Goal: Contribute content: Contribute content

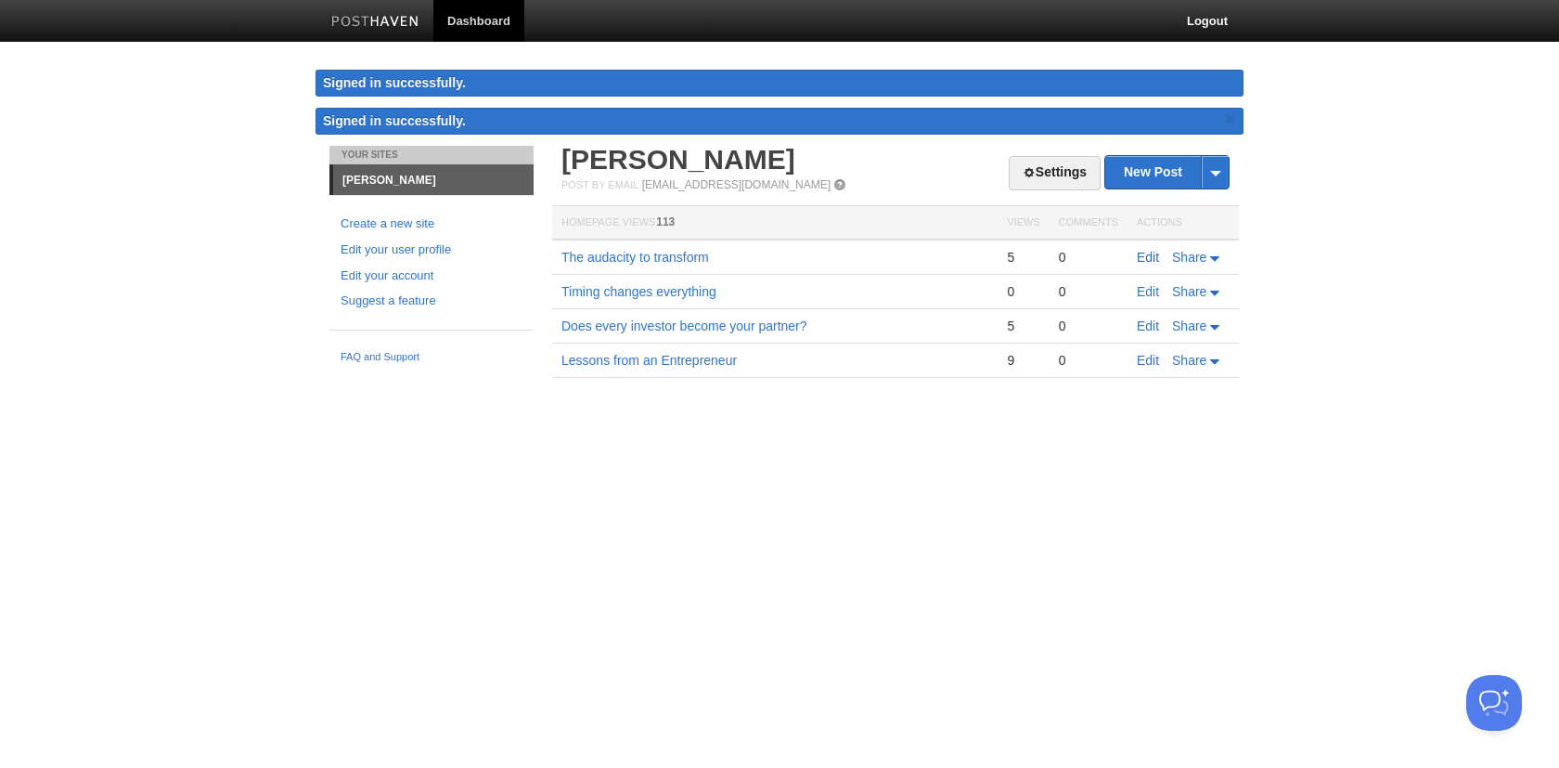
click at [1148, 252] on link "Edit" at bounding box center [1148, 257] width 22 height 15
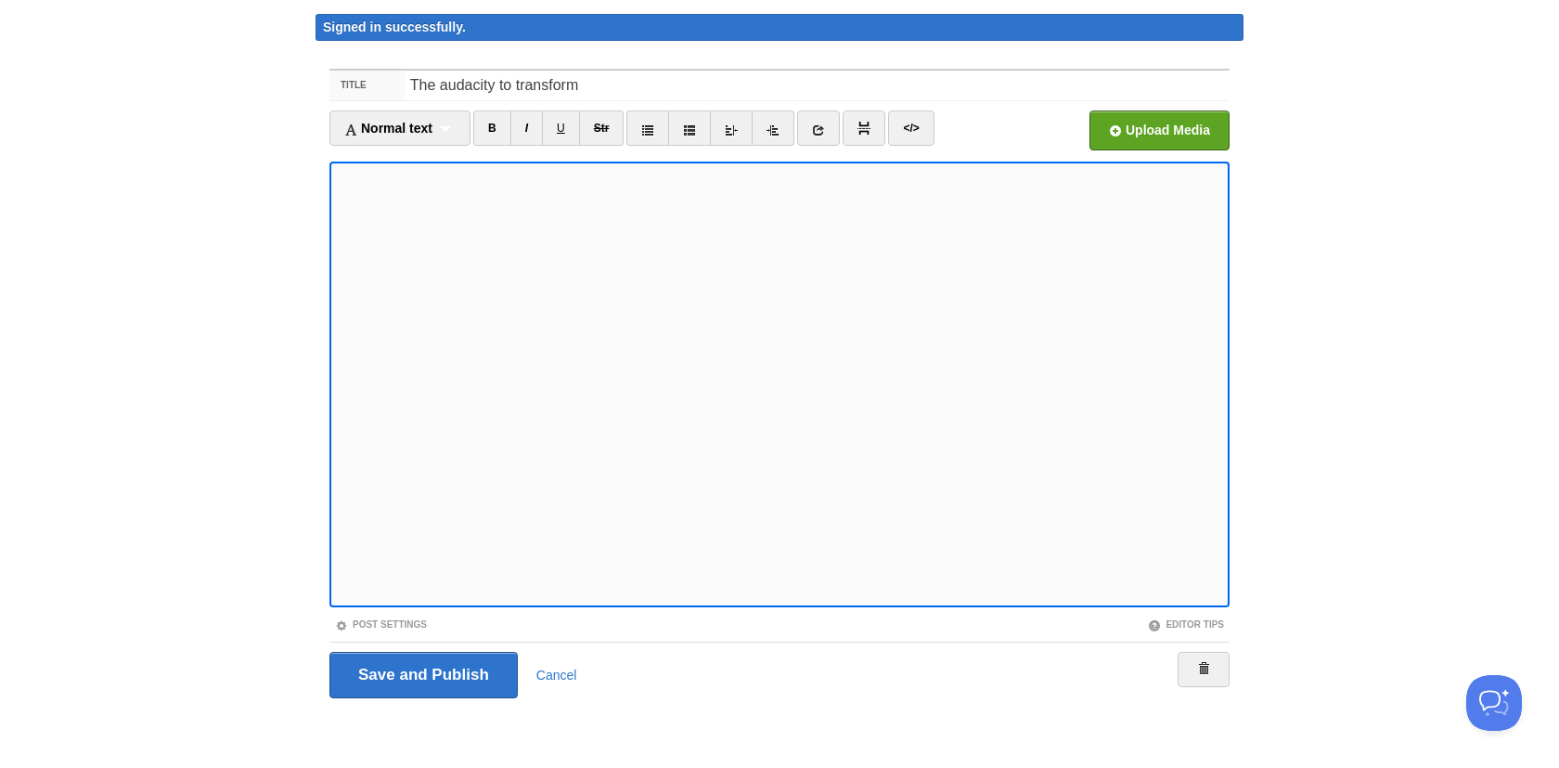
scroll to position [55, 0]
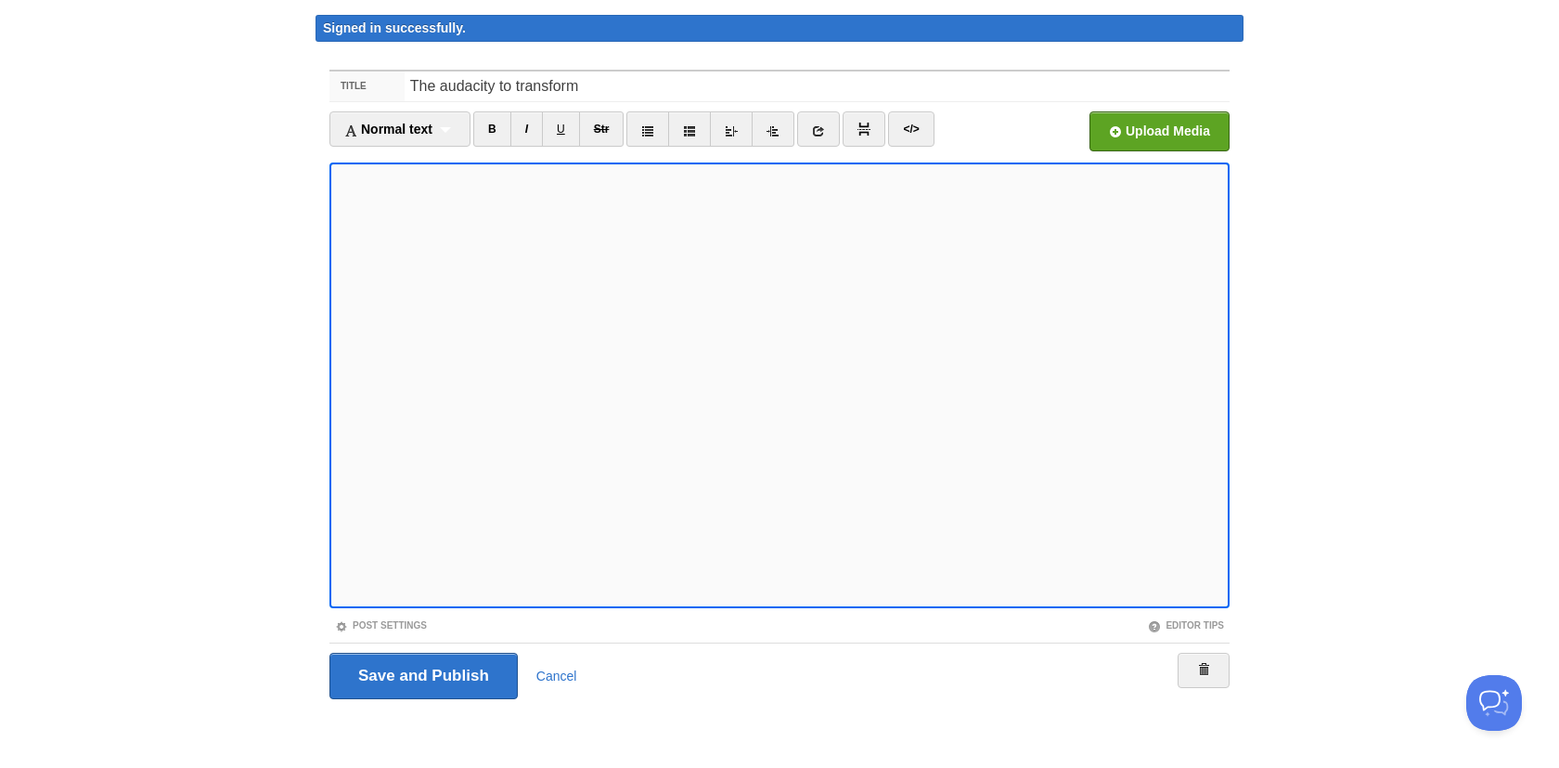
click at [1179, 7] on body "Dashboard Logout Signed in successfully. Signed in successfully. × Your Sites […" at bounding box center [779, 356] width 1559 height 823
click at [447, 678] on input "Save and Publish" at bounding box center [423, 675] width 188 height 46
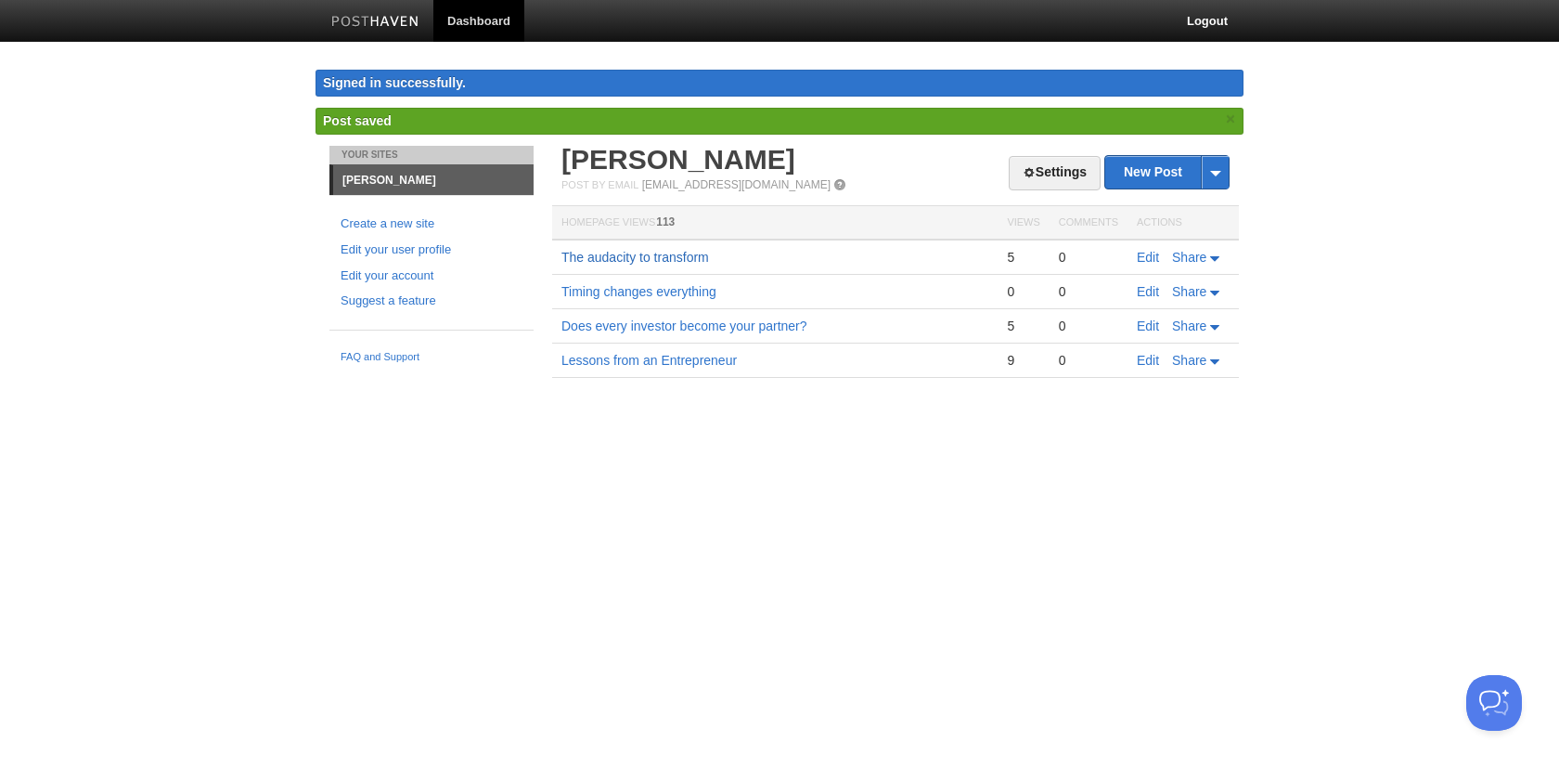
click at [639, 256] on link "The audacity to transform" at bounding box center [636, 257] width 148 height 15
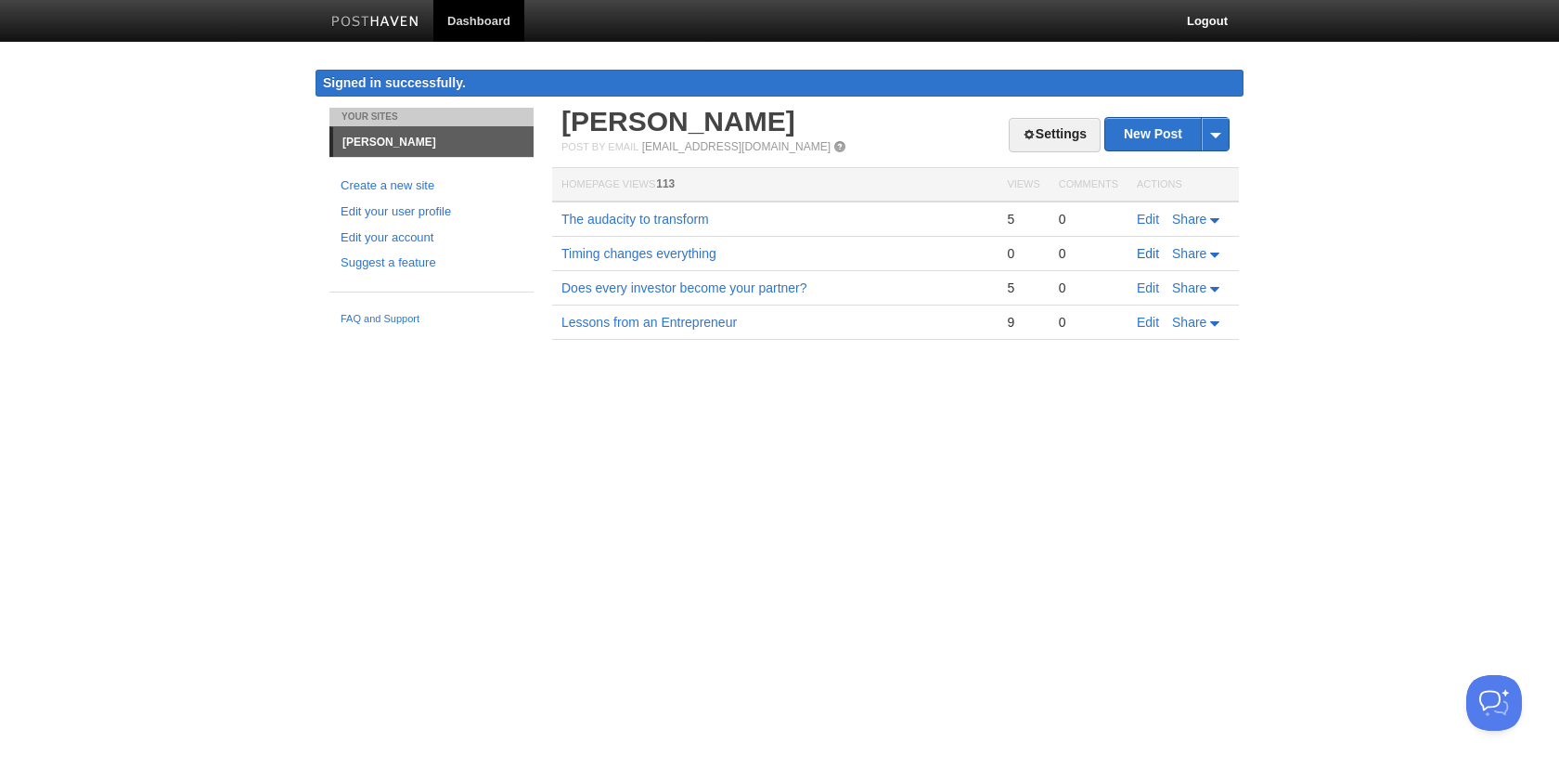
click at [1148, 252] on link "Edit" at bounding box center [1148, 253] width 22 height 15
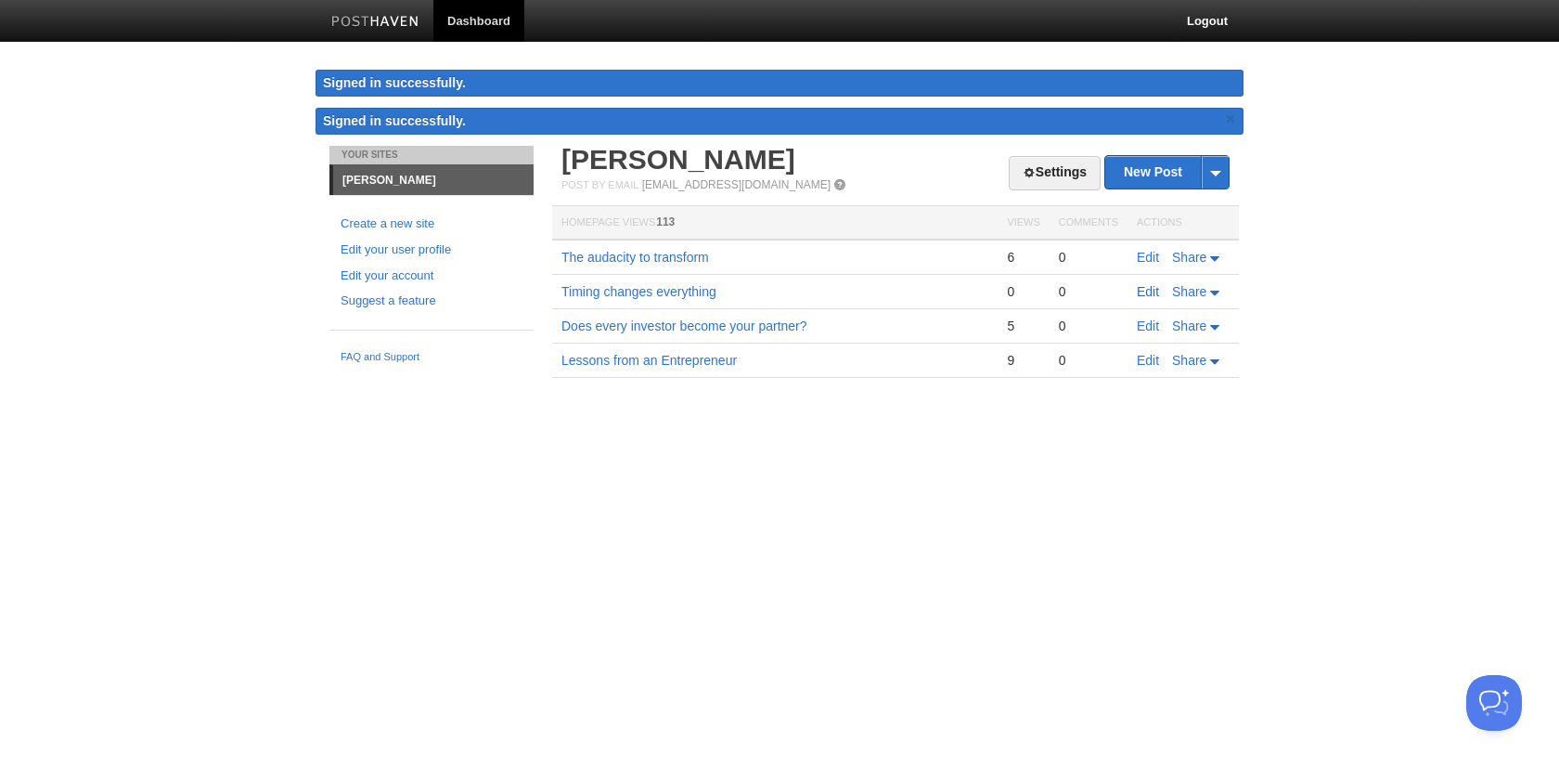
click at [1144, 293] on link "Edit" at bounding box center [1148, 291] width 22 height 15
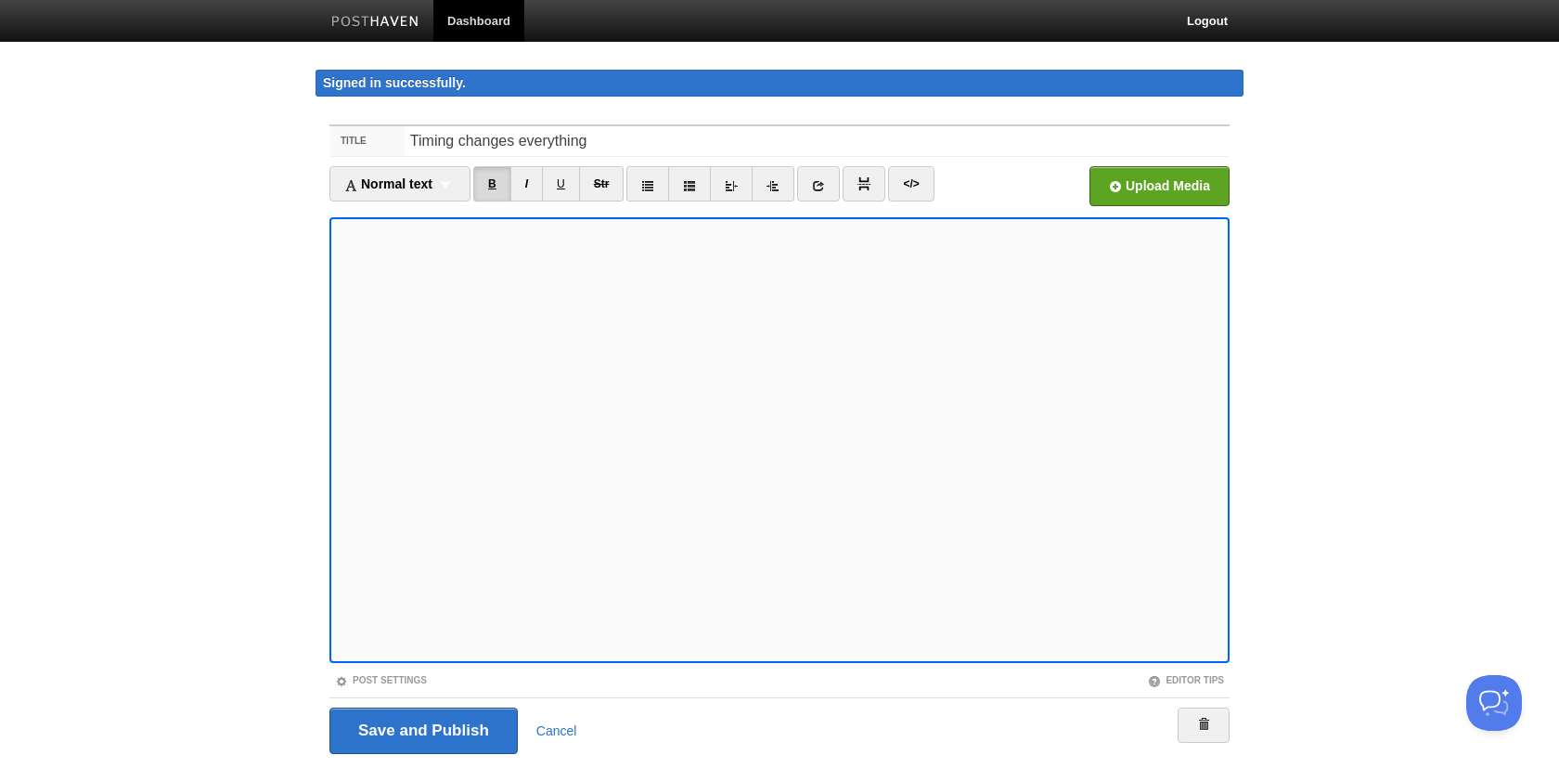
click at [491, 174] on link "B" at bounding box center [492, 183] width 38 height 35
click at [494, 186] on link "B" at bounding box center [492, 183] width 38 height 35
click at [494, 180] on link "B" at bounding box center [492, 183] width 38 height 35
click at [500, 185] on link "B" at bounding box center [492, 183] width 38 height 35
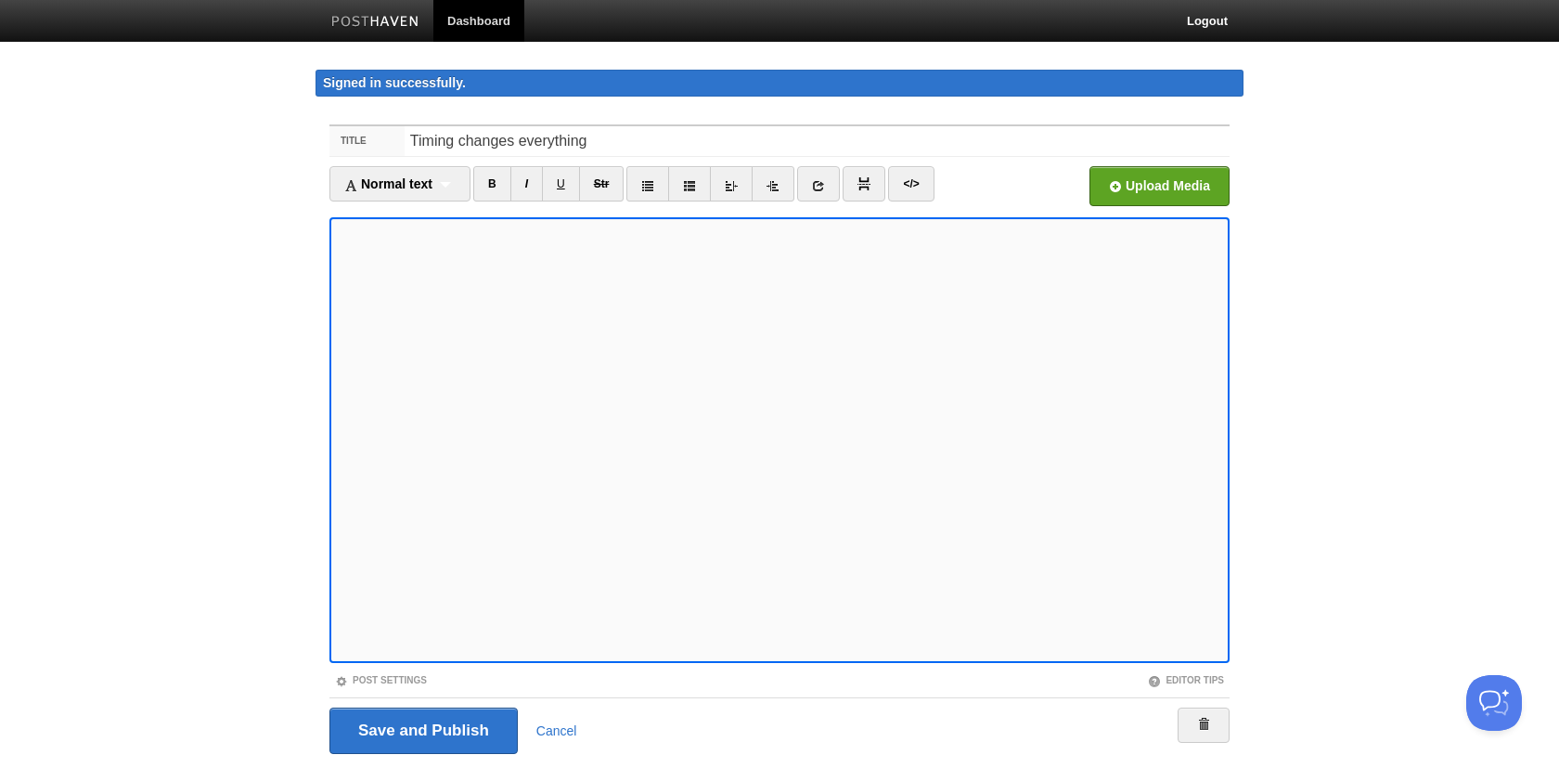
click at [913, 187] on link "</>" at bounding box center [910, 183] width 45 height 35
type textarea "<p><strong>Timing Changes Everything</strong></p><p><img alt="Ancient Calendars…"
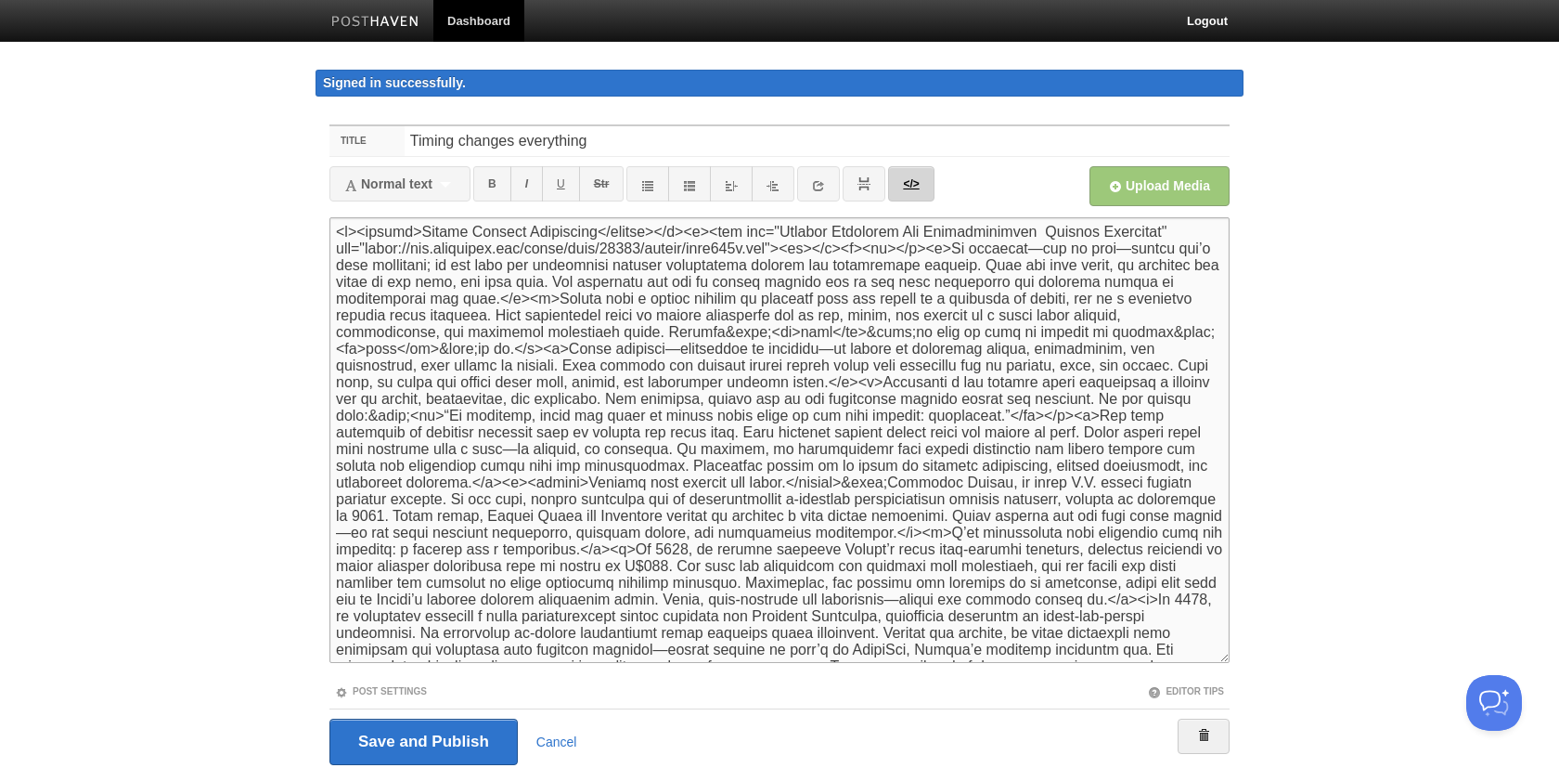
click at [922, 187] on link "</>" at bounding box center [910, 183] width 45 height 35
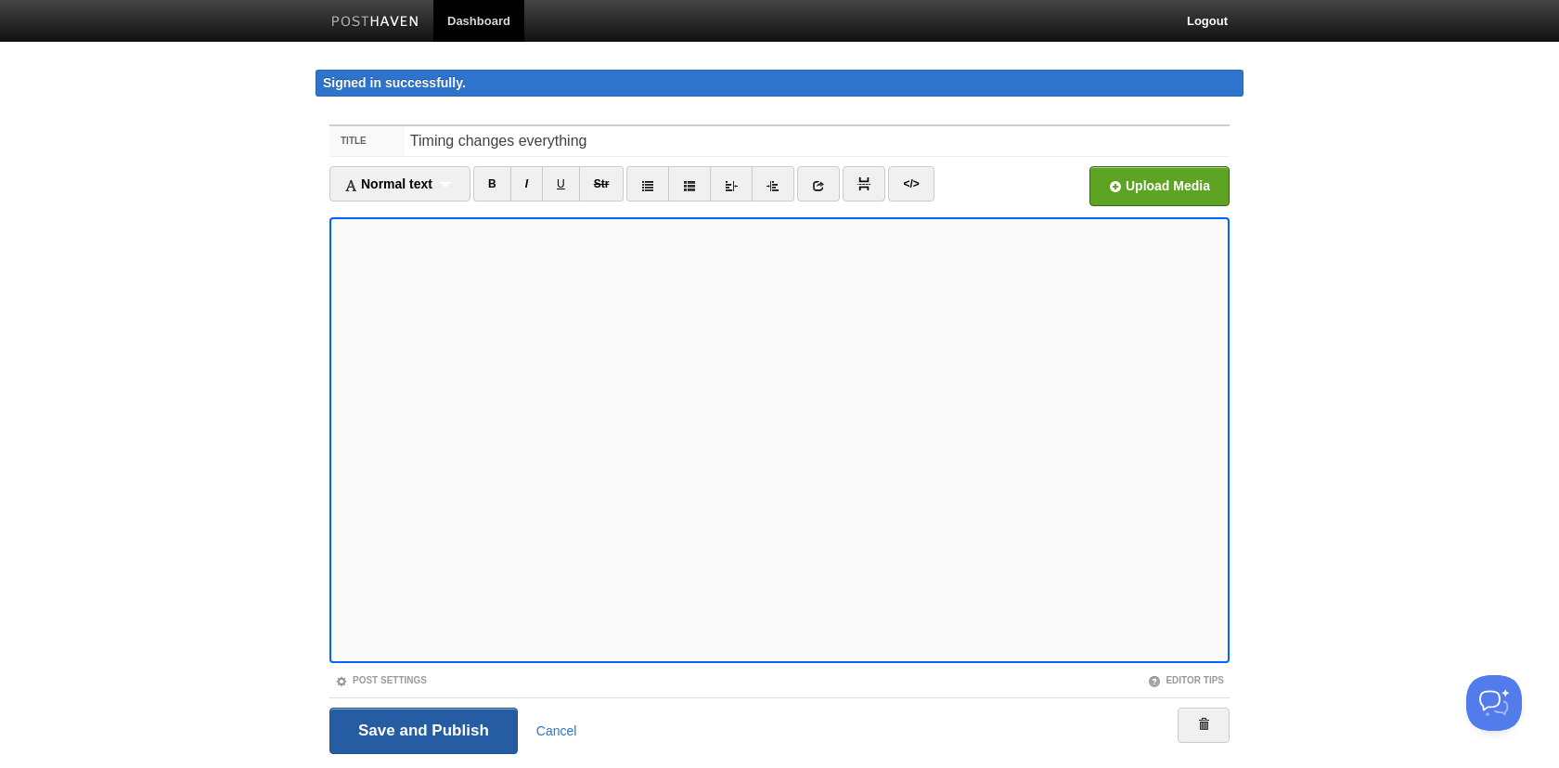
click at [446, 734] on input "Save and Publish" at bounding box center [423, 730] width 188 height 46
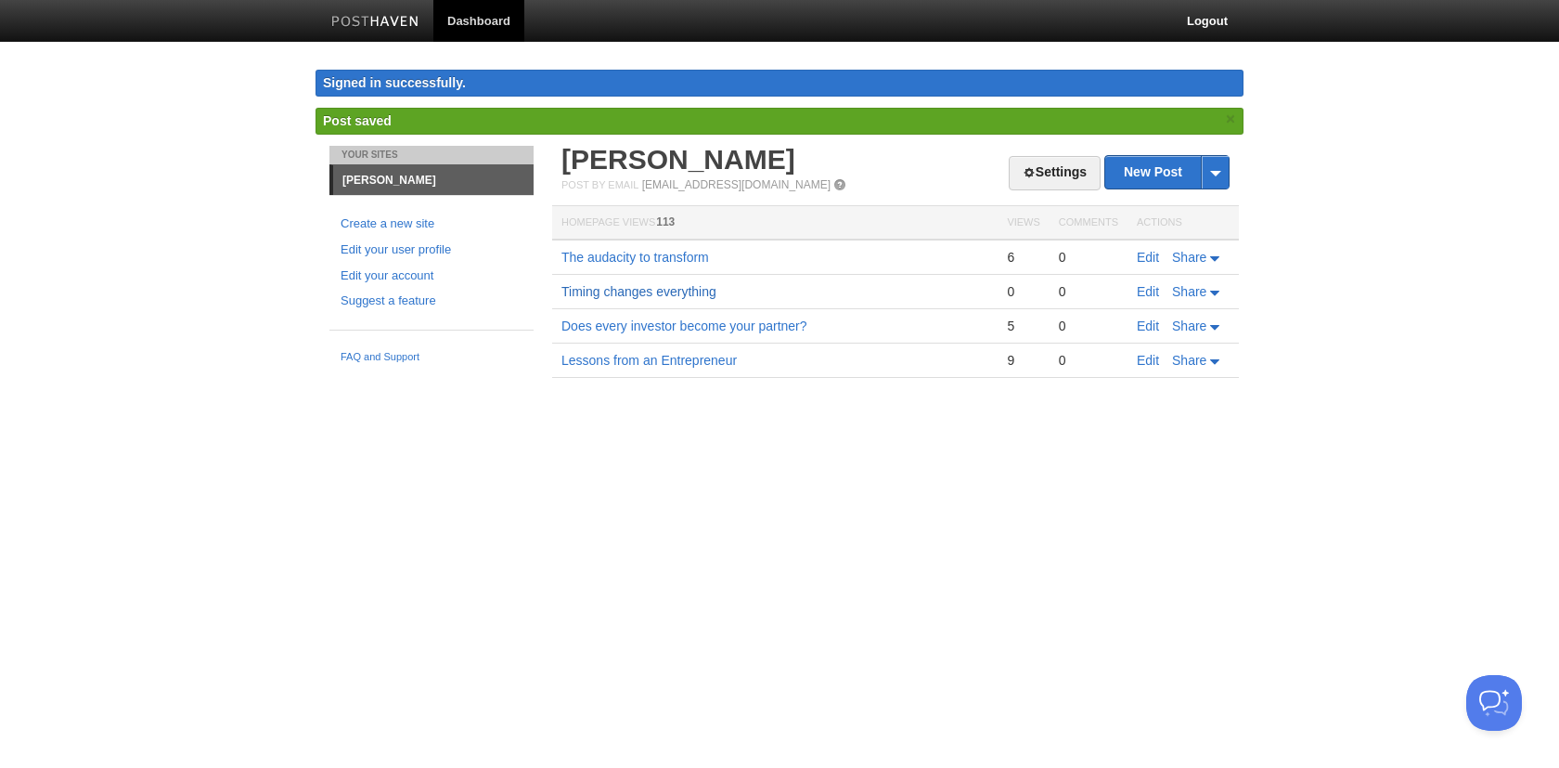
click at [588, 287] on link "Timing changes everything" at bounding box center [639, 291] width 155 height 15
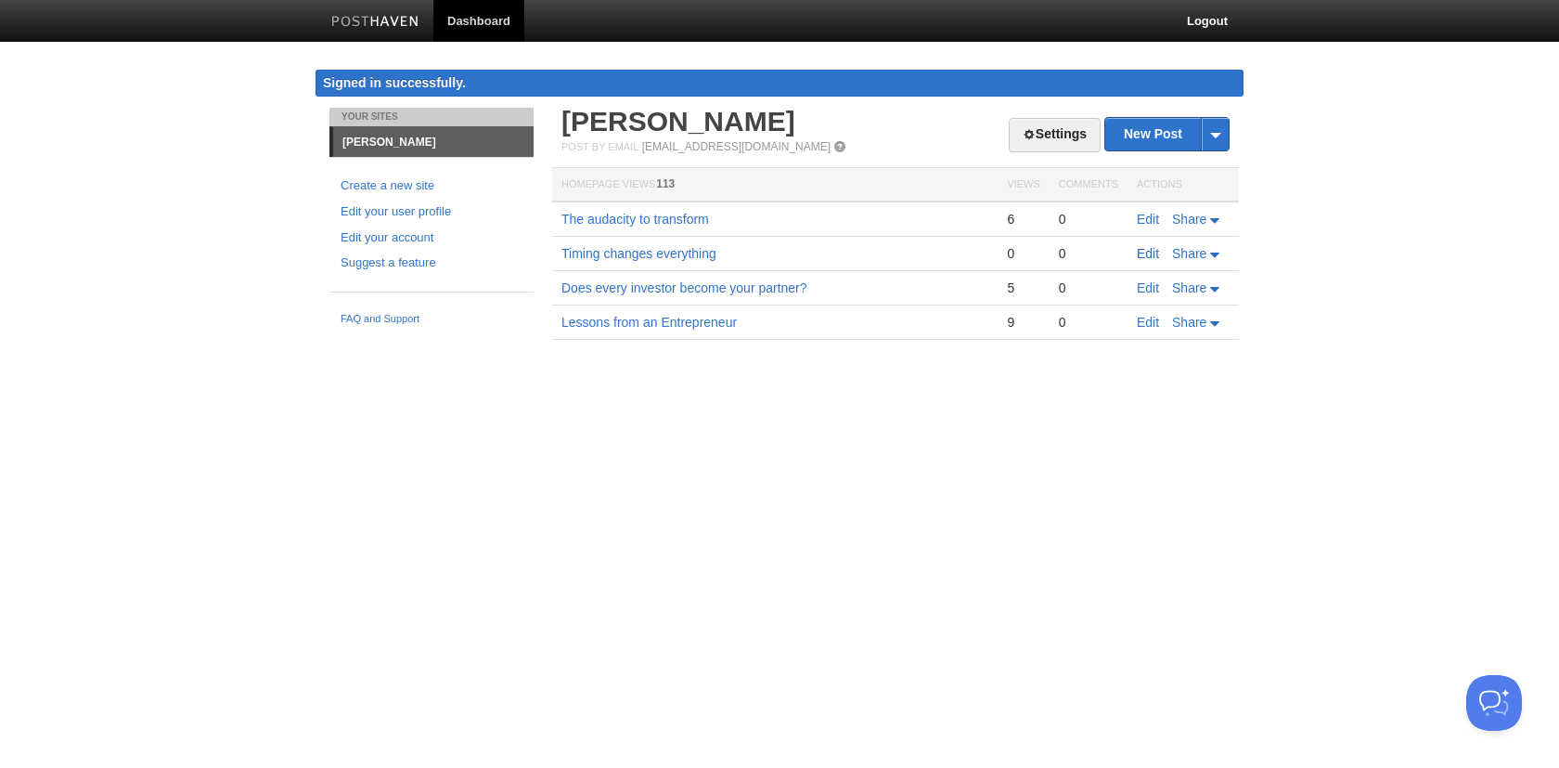
click at [1147, 254] on link "Edit" at bounding box center [1148, 253] width 22 height 15
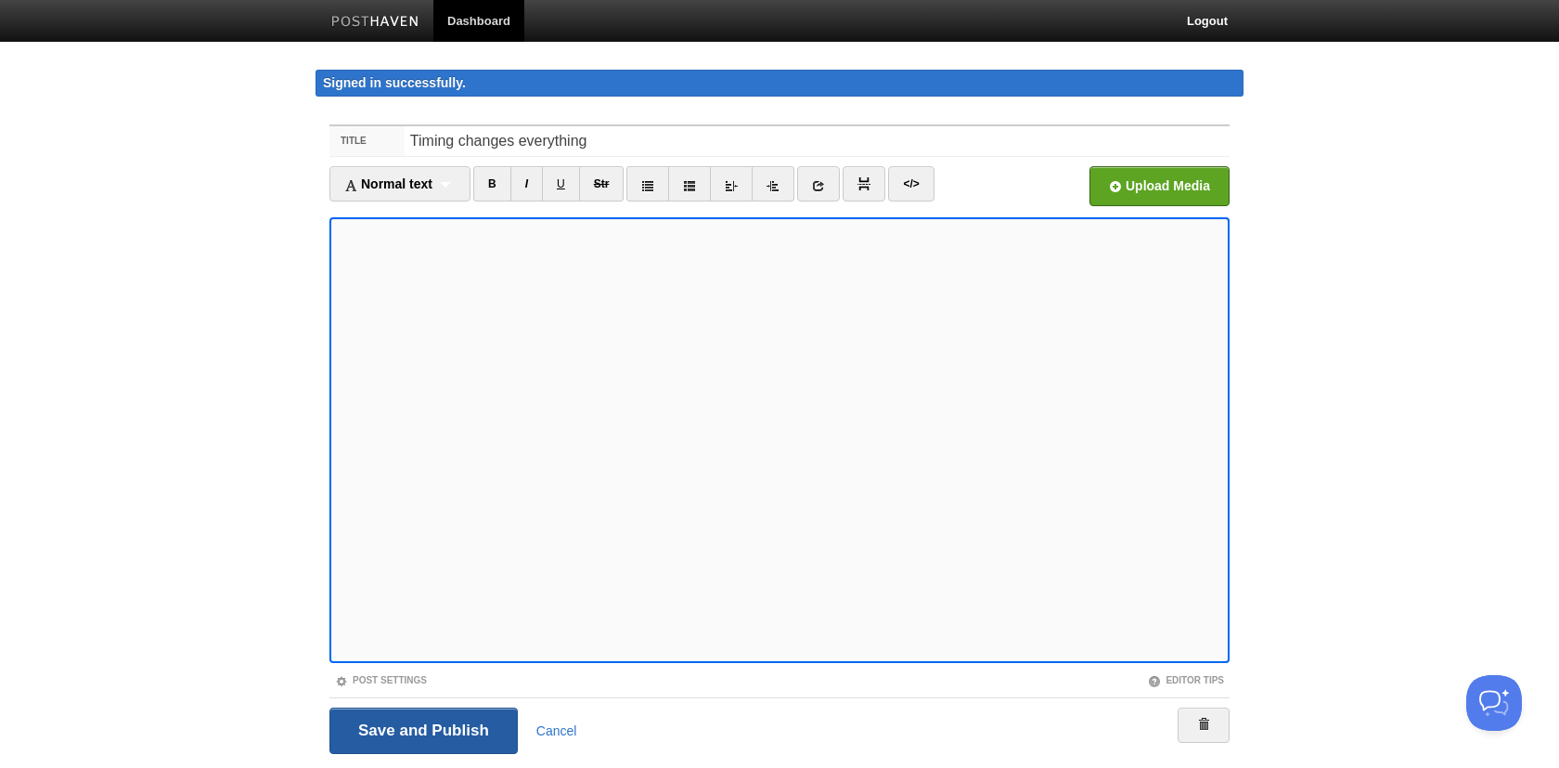
click at [421, 733] on input "Save and Publish" at bounding box center [423, 730] width 188 height 46
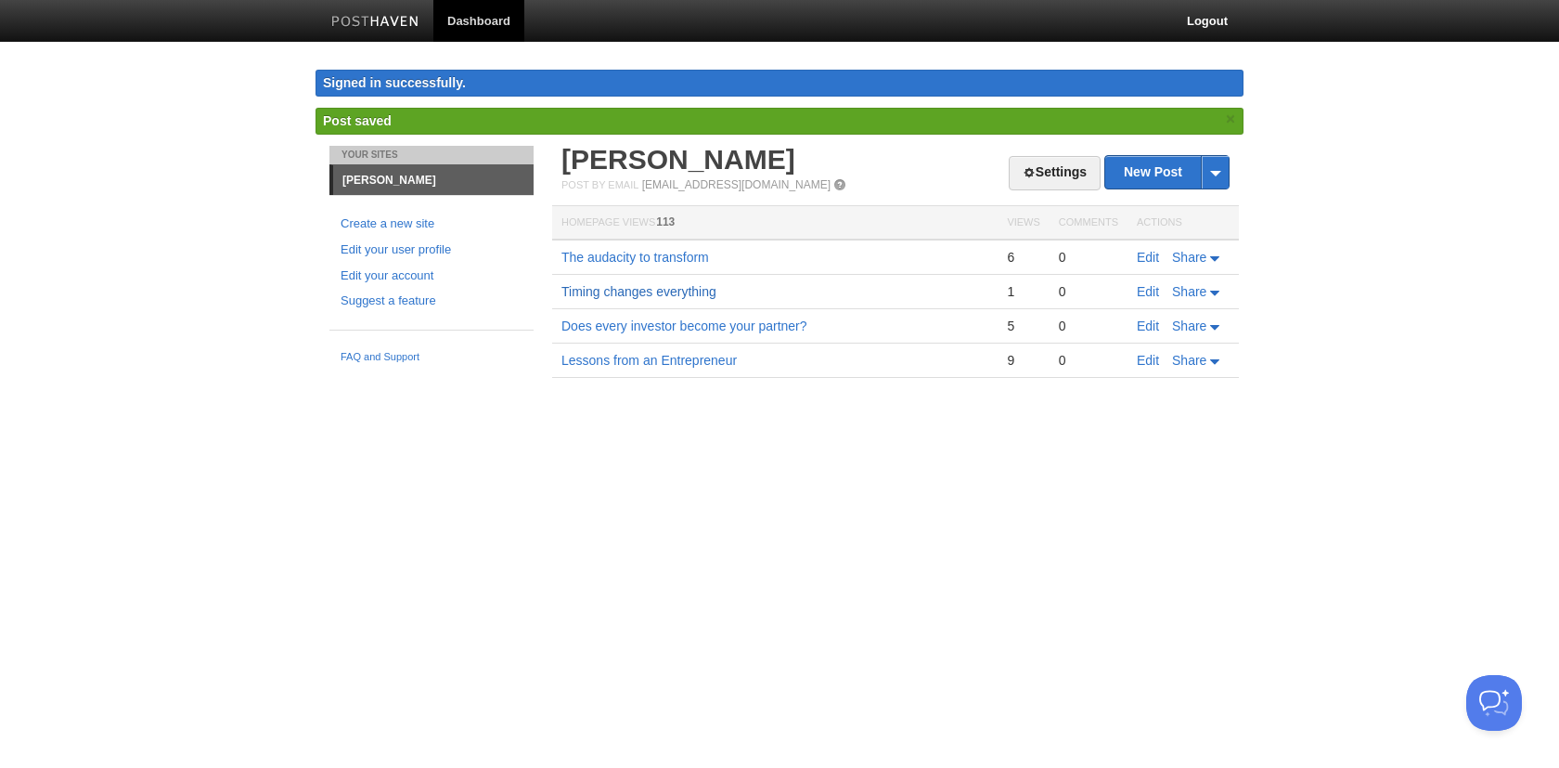
click at [663, 291] on link "Timing changes everything" at bounding box center [639, 291] width 155 height 15
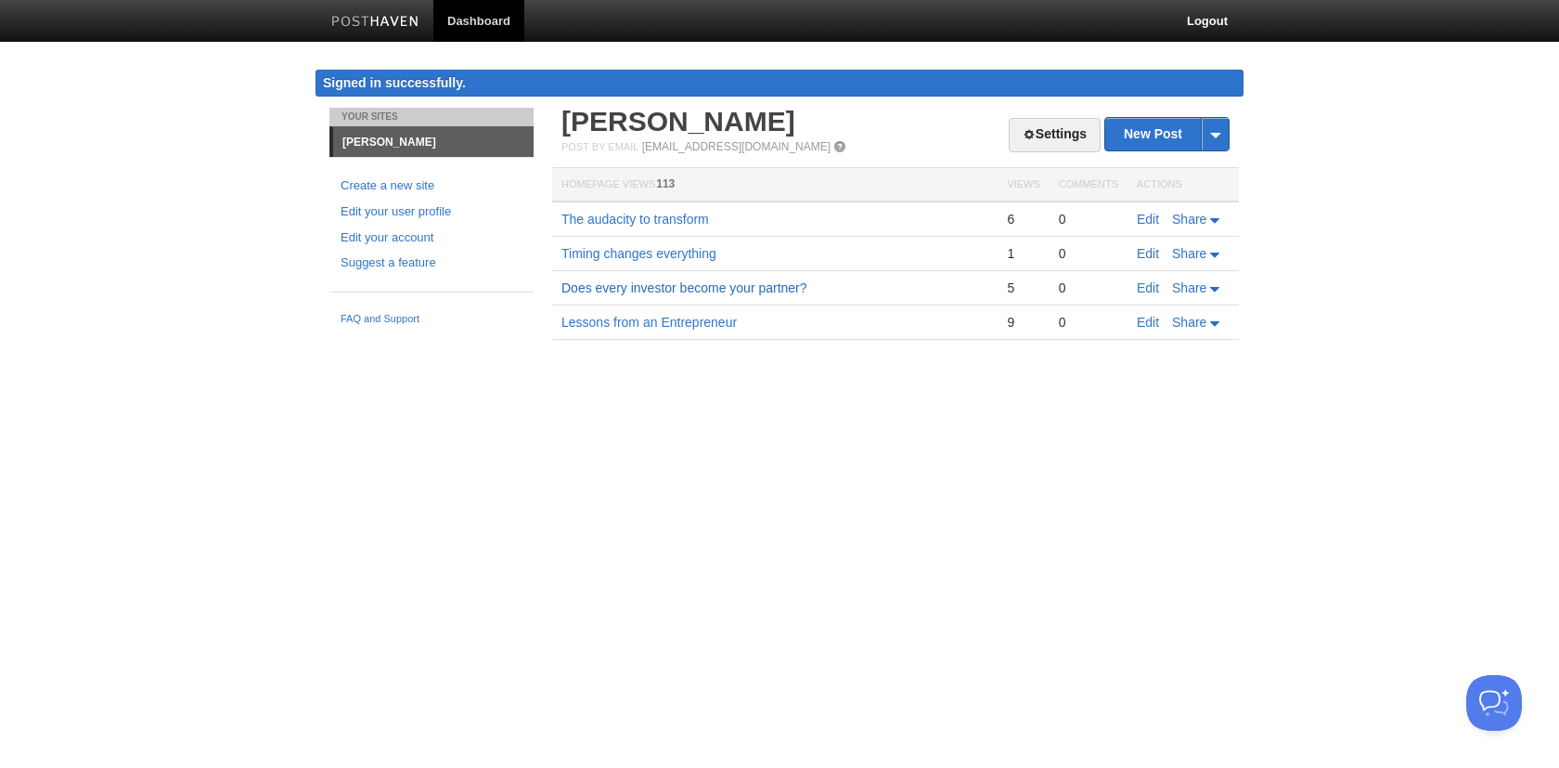
click at [659, 286] on link "Does every investor become your partner?" at bounding box center [685, 287] width 246 height 15
click at [1143, 289] on link "Edit" at bounding box center [1148, 287] width 22 height 15
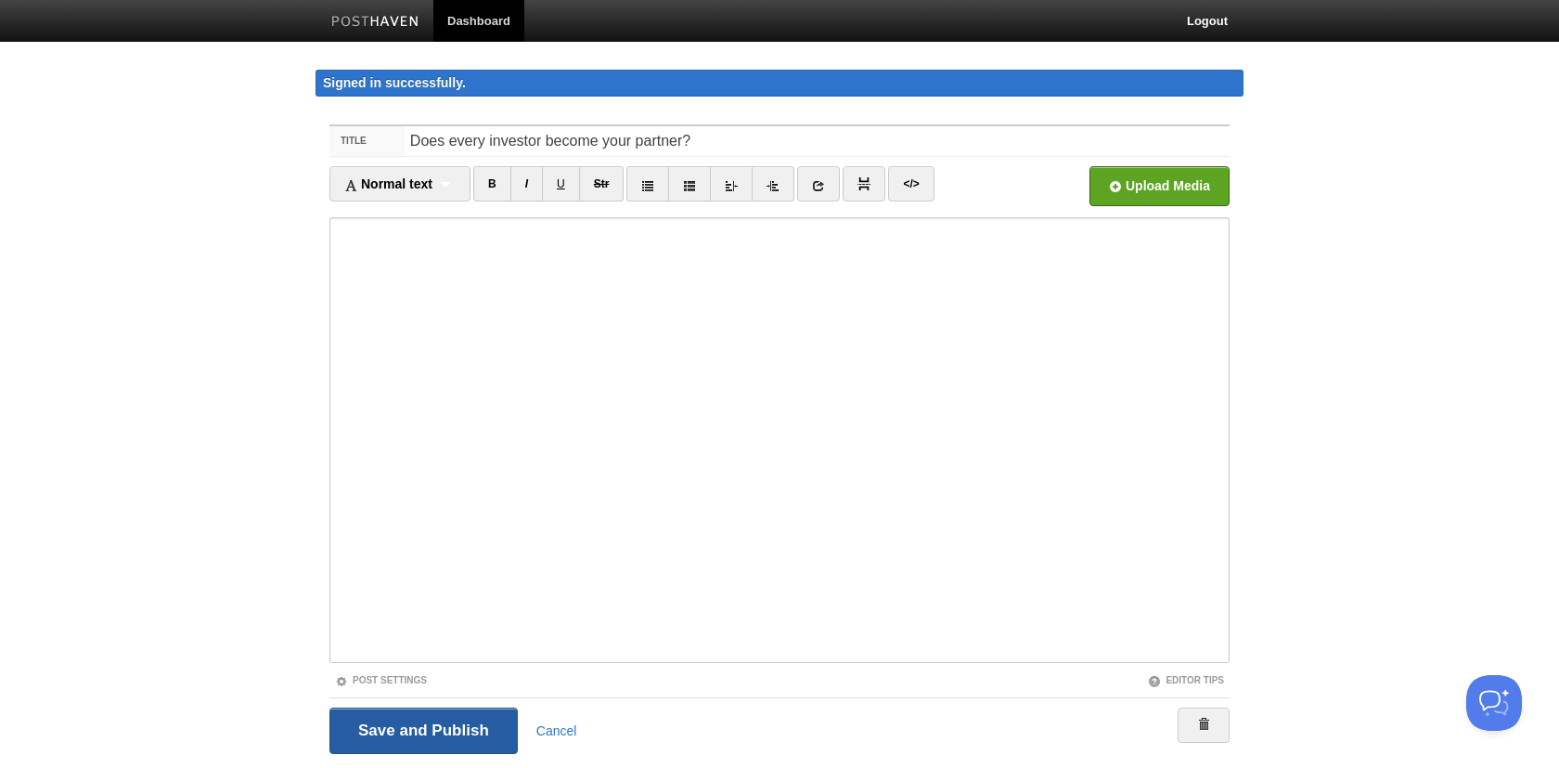
click at [454, 732] on input "Save and Publish" at bounding box center [423, 730] width 188 height 46
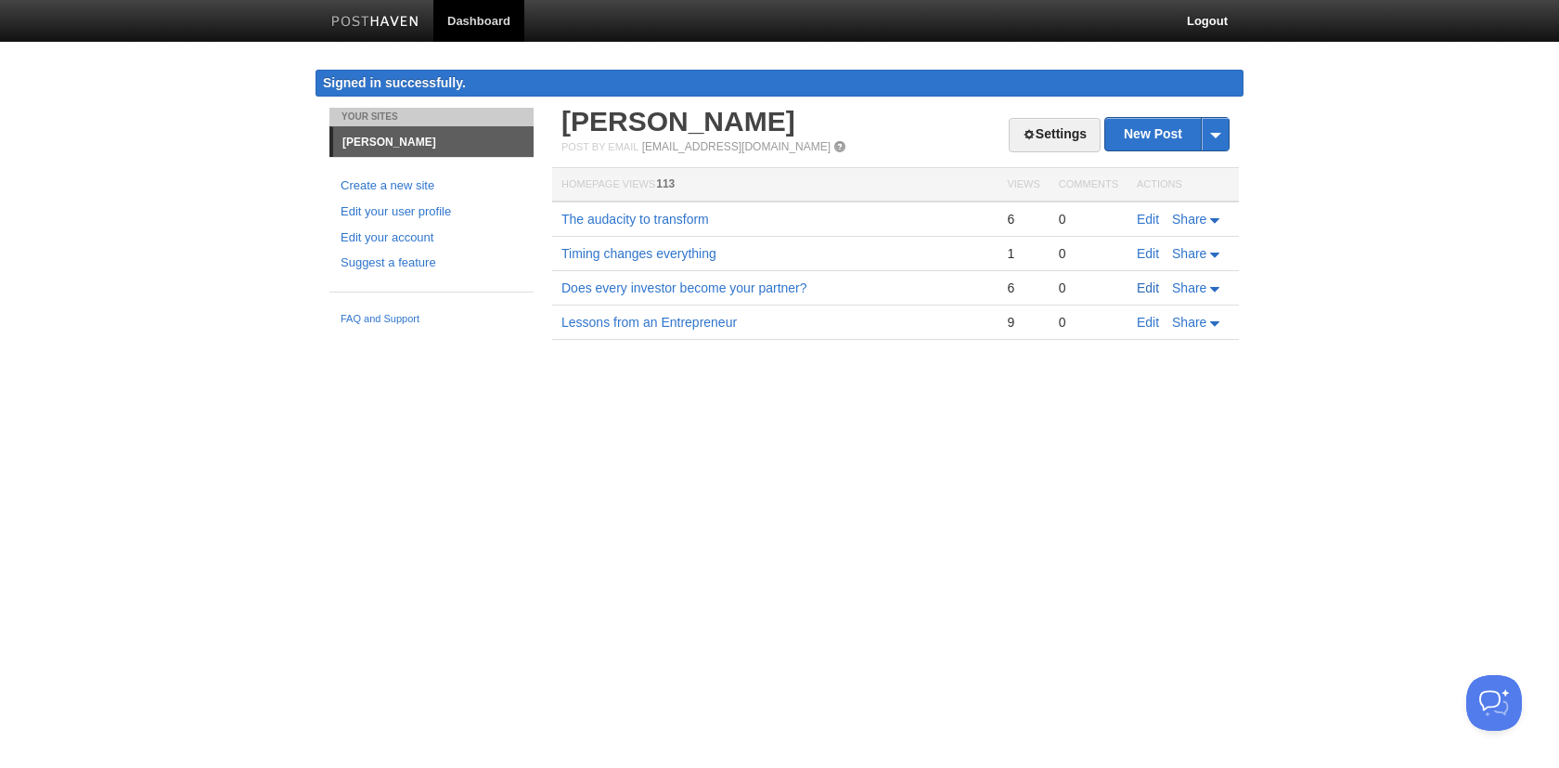
click at [1150, 292] on link "Edit" at bounding box center [1148, 287] width 22 height 15
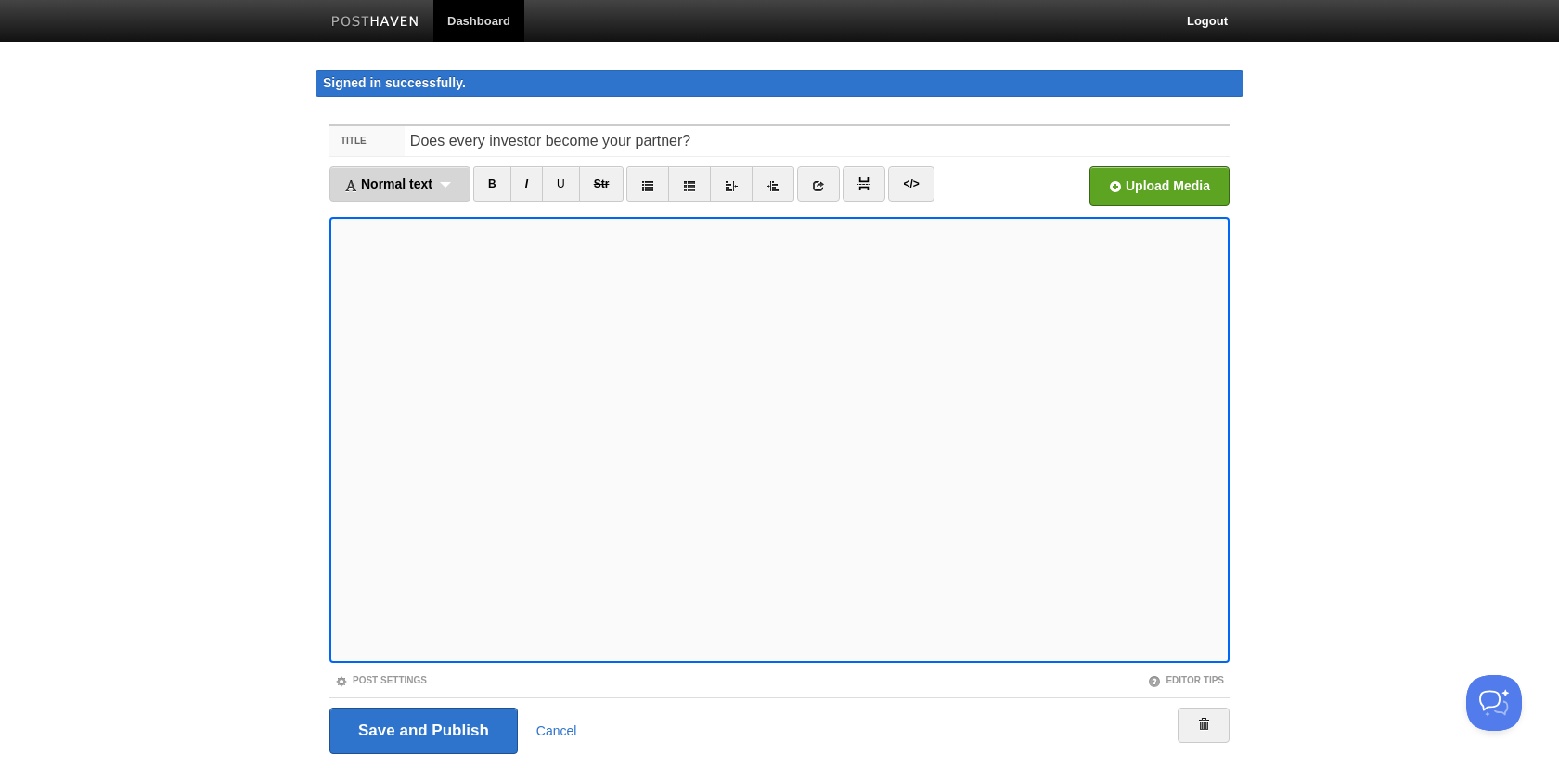
click at [448, 184] on div "Normal text Normal text Heading 1 Heading 2 Heading 3" at bounding box center [399, 183] width 141 height 35
click at [412, 225] on link "Normal text" at bounding box center [399, 216] width 139 height 28
click at [757, 184] on icon at bounding box center [756, 185] width 13 height 13
click at [724, 191] on link at bounding box center [714, 183] width 43 height 35
click at [802, 186] on icon at bounding box center [801, 185] width 13 height 13
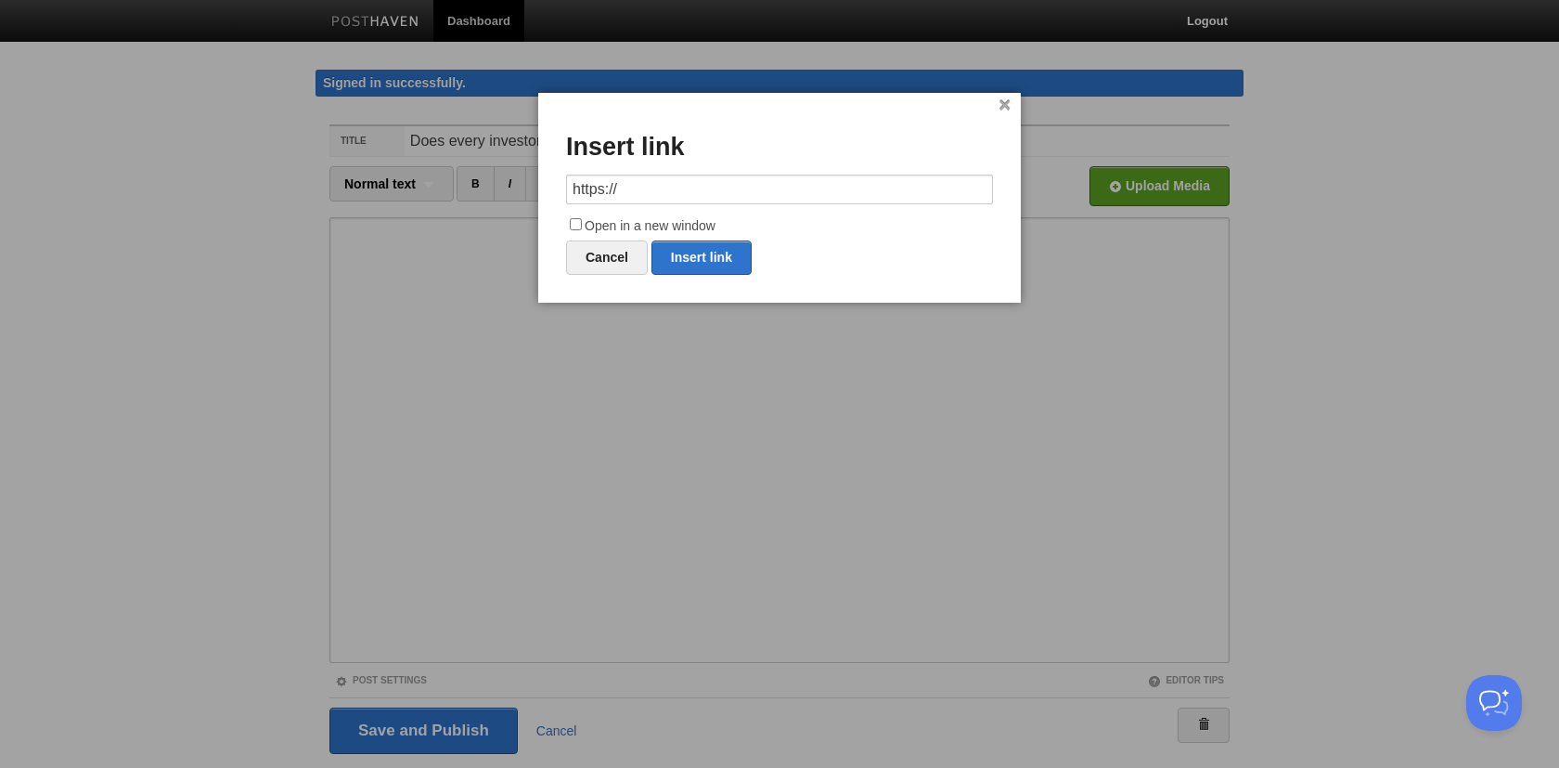
click at [1003, 104] on link "×" at bounding box center [1005, 105] width 12 height 10
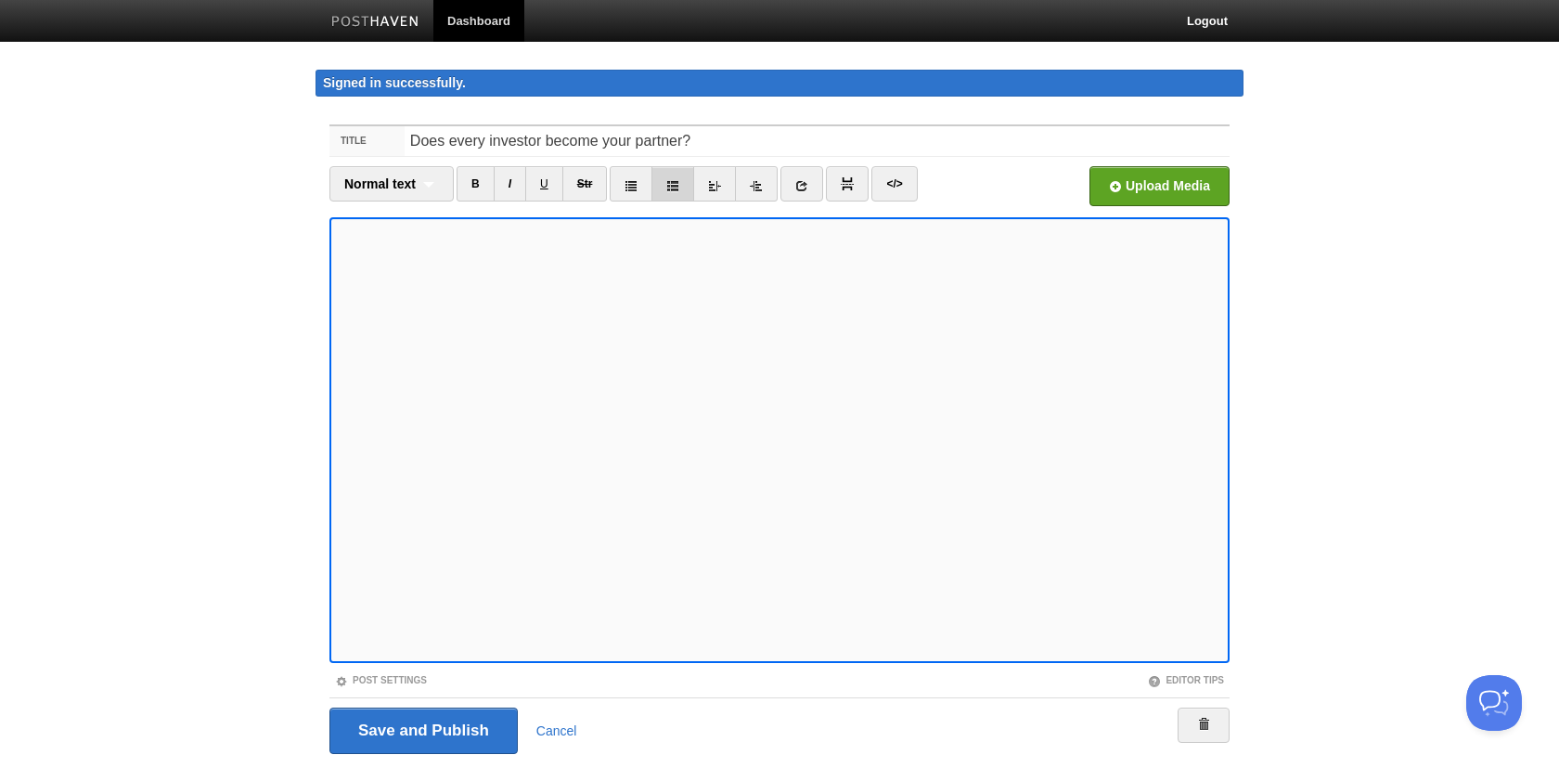
click at [678, 179] on icon at bounding box center [672, 185] width 13 height 13
click at [629, 189] on icon at bounding box center [631, 185] width 13 height 13
click at [628, 189] on icon at bounding box center [631, 185] width 13 height 13
click at [588, 188] on del "Str" at bounding box center [585, 183] width 16 height 13
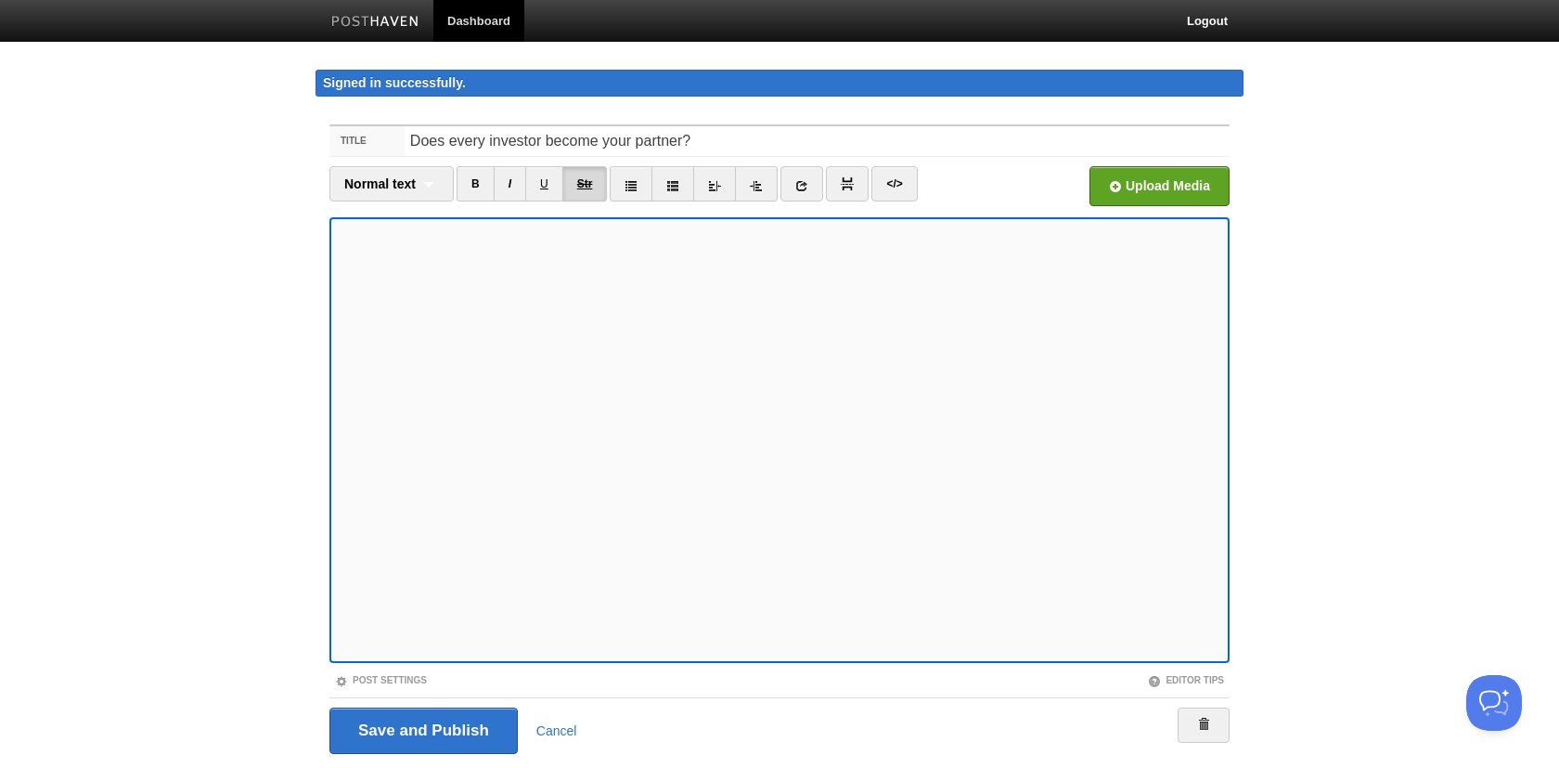
click at [588, 188] on del "Str" at bounding box center [585, 183] width 16 height 13
click at [716, 189] on icon at bounding box center [714, 185] width 13 height 13
click at [714, 189] on icon at bounding box center [714, 185] width 13 height 13
click at [761, 181] on icon at bounding box center [756, 185] width 13 height 13
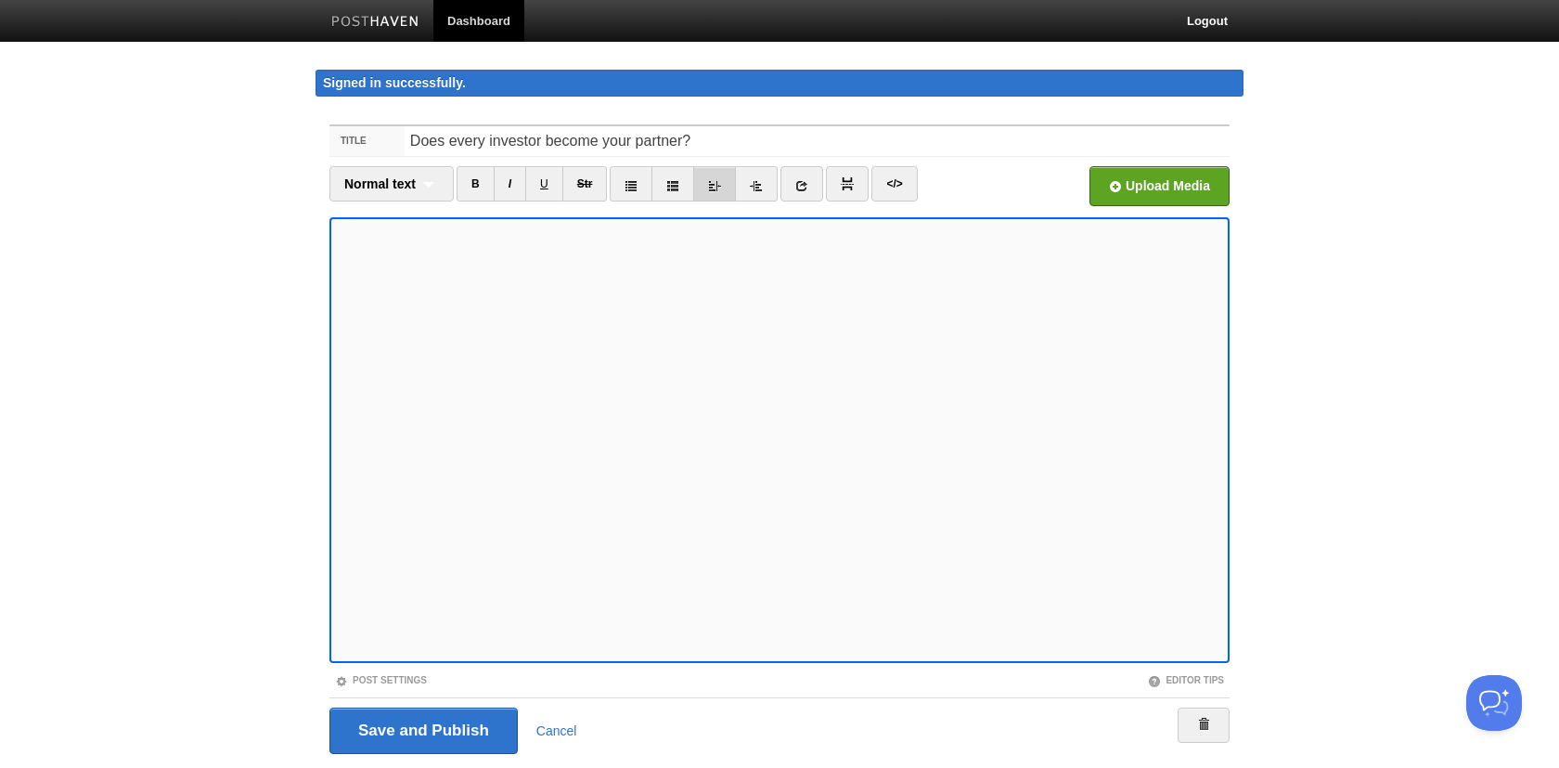
click at [717, 190] on icon at bounding box center [714, 185] width 13 height 13
click at [420, 723] on input "Save and Publish" at bounding box center [423, 730] width 188 height 46
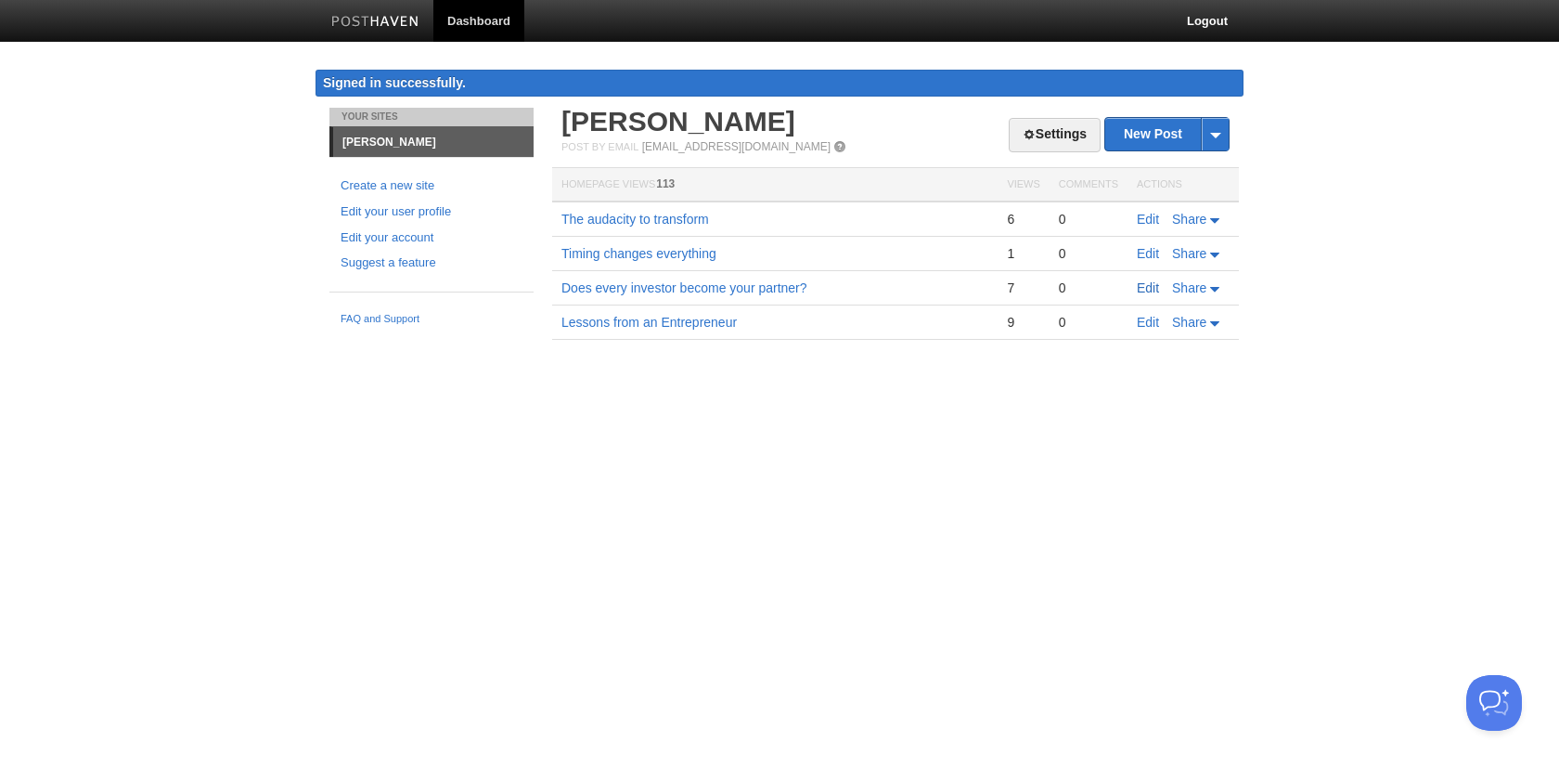
click at [1146, 291] on link "Edit" at bounding box center [1148, 287] width 22 height 15
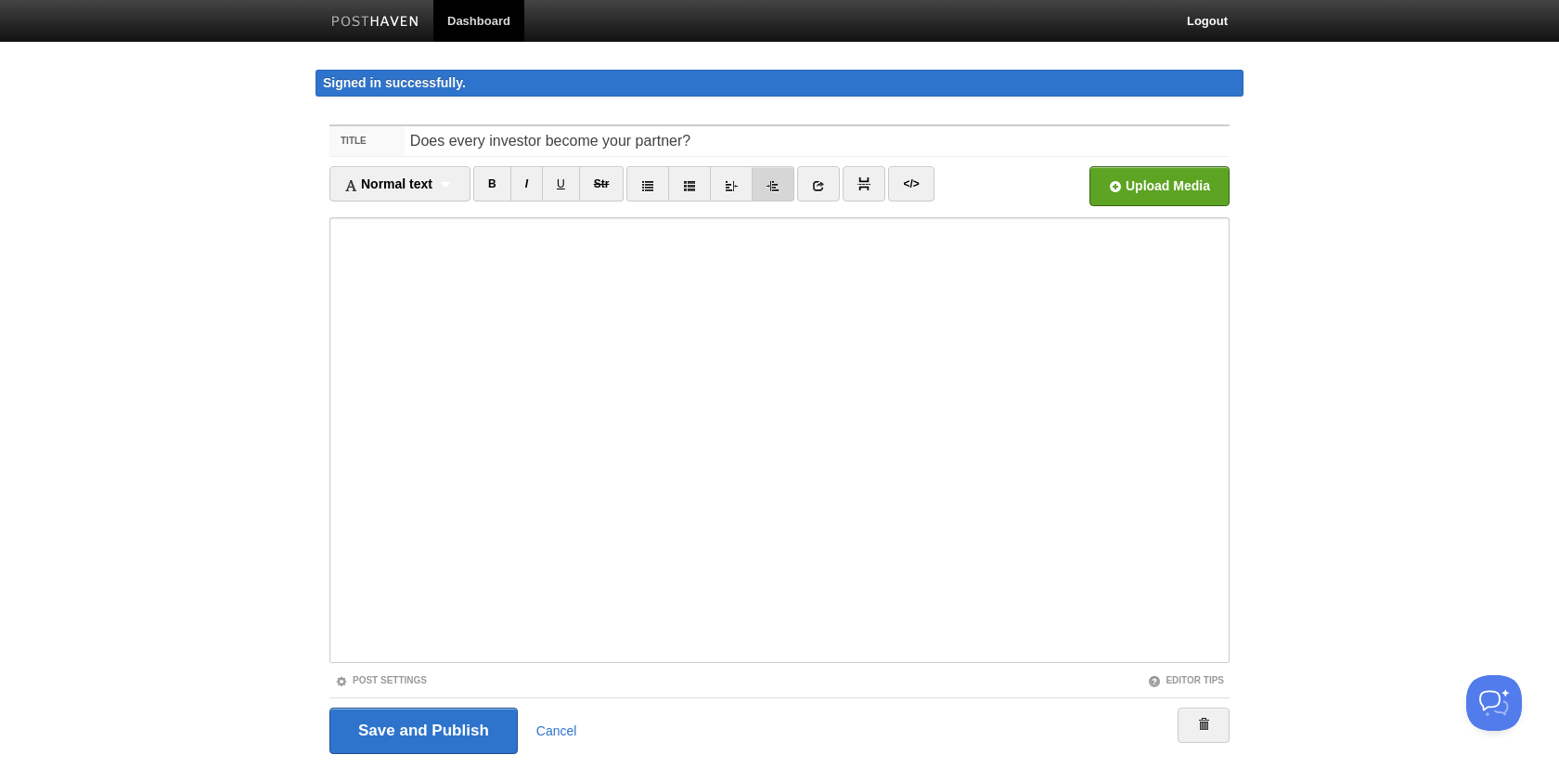
click at [775, 186] on icon at bounding box center [773, 185] width 13 height 13
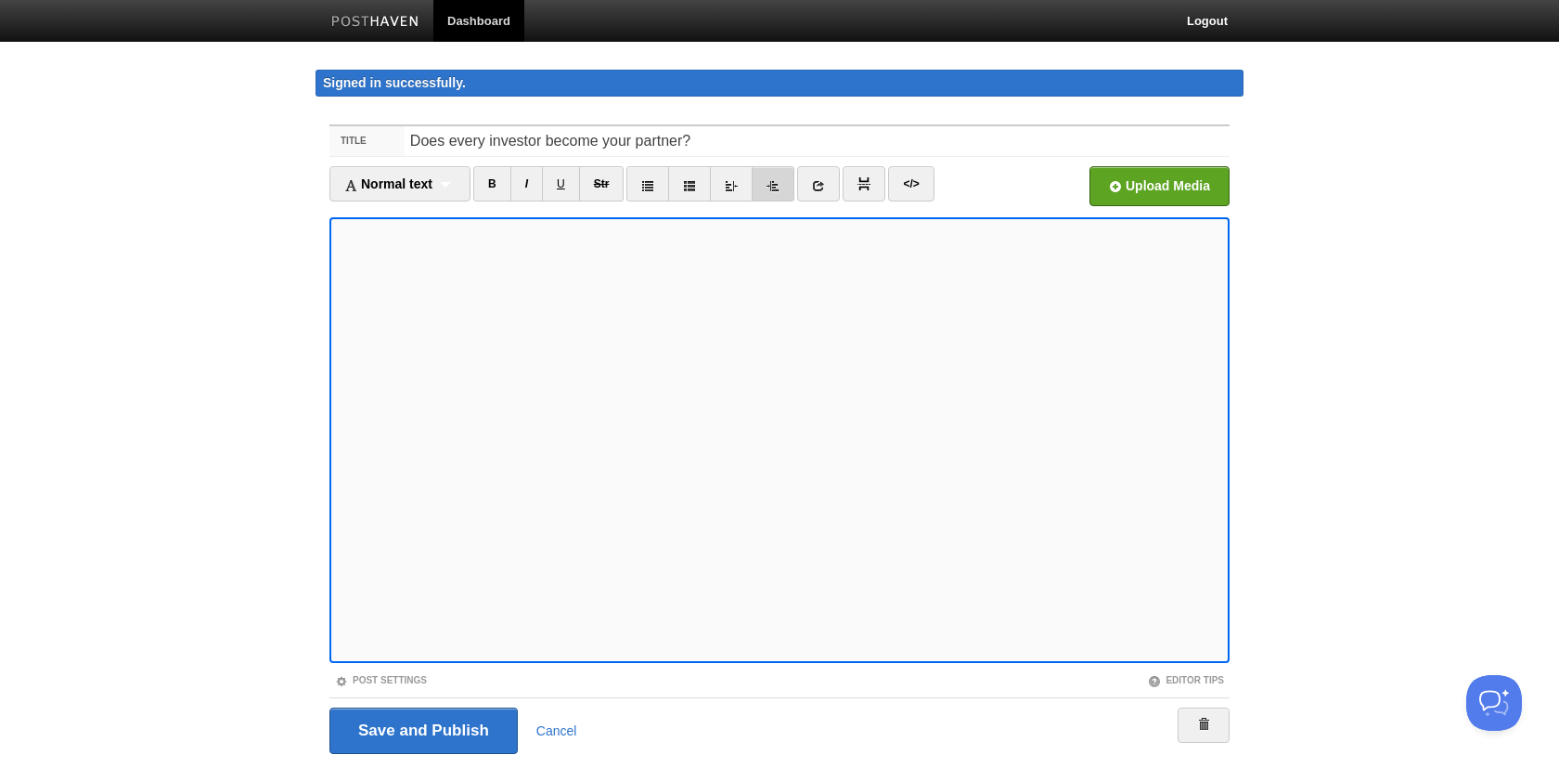
click at [775, 186] on icon at bounding box center [773, 185] width 13 height 13
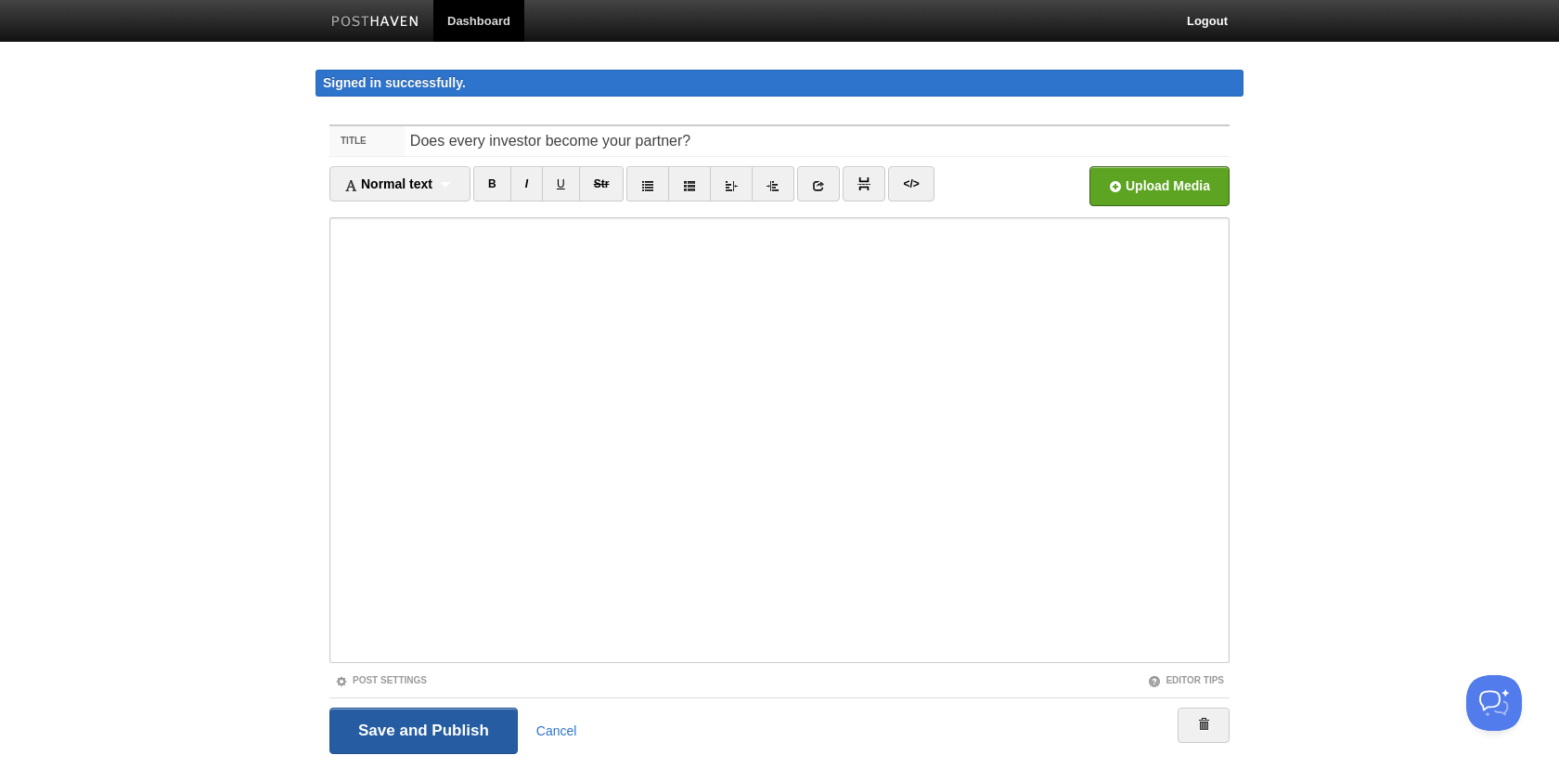
click at [432, 731] on input "Save and Publish" at bounding box center [423, 730] width 188 height 46
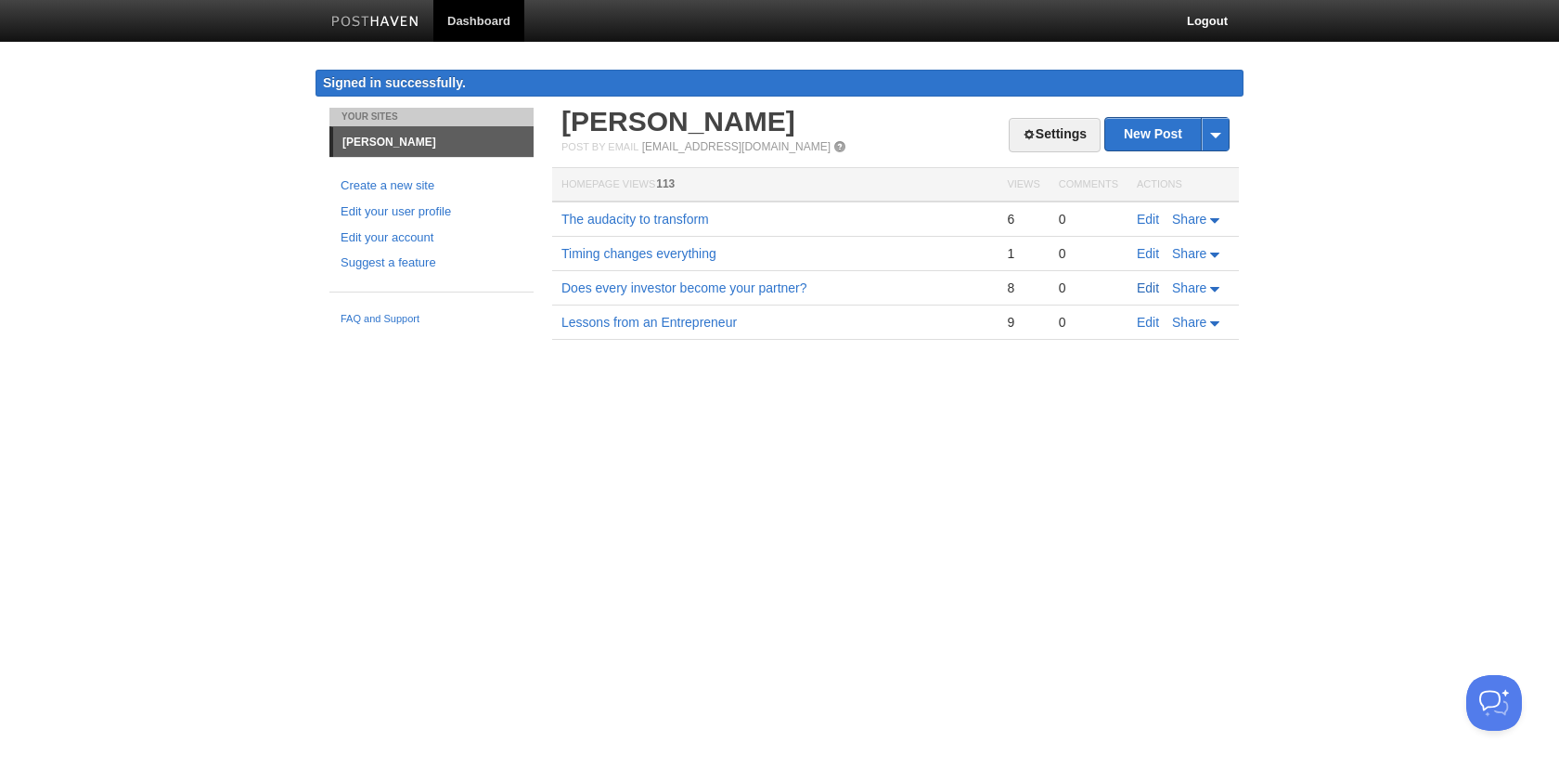
click at [1147, 291] on link "Edit" at bounding box center [1148, 287] width 22 height 15
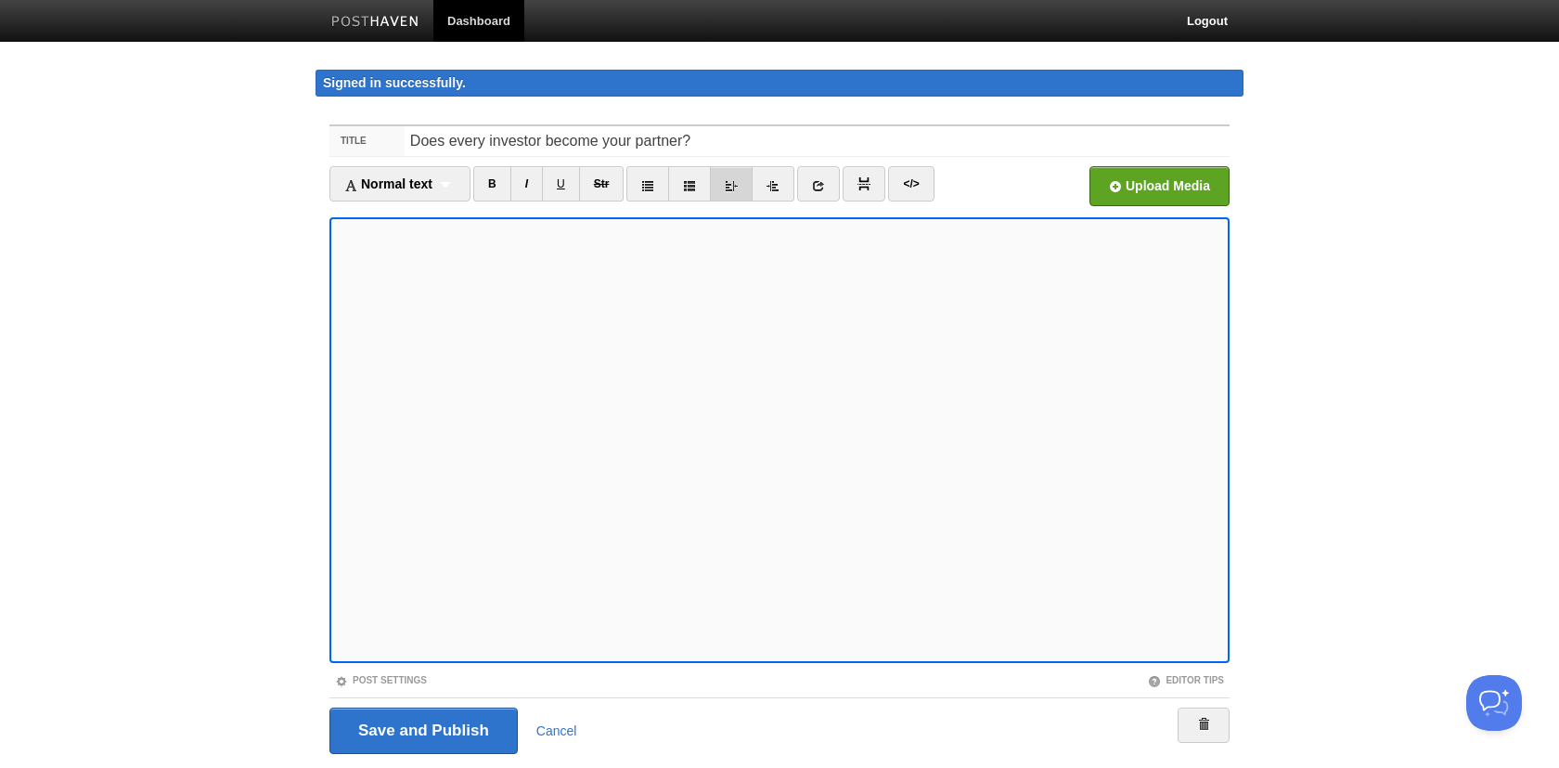
click at [738, 184] on icon at bounding box center [731, 185] width 13 height 13
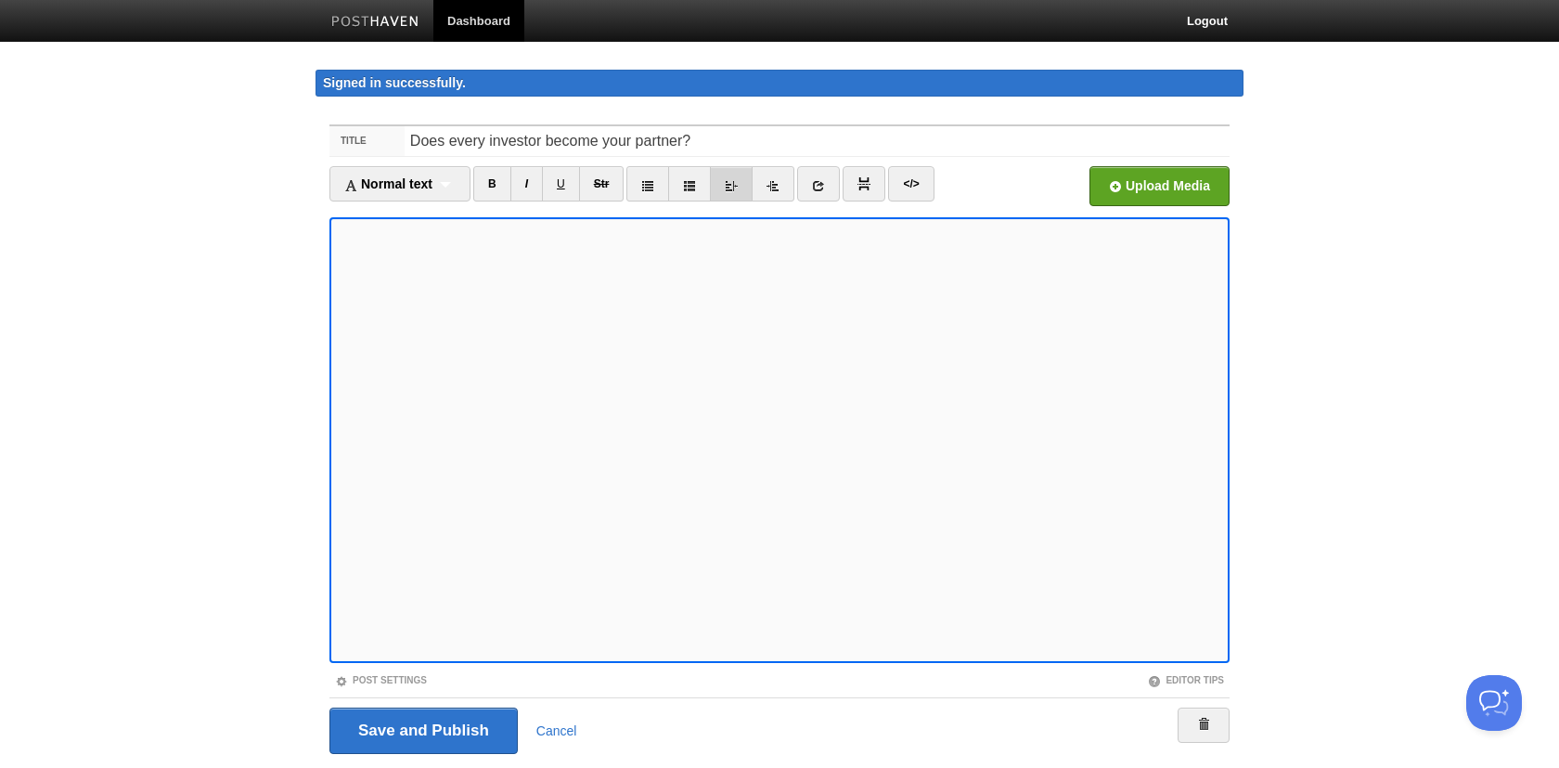
click at [738, 184] on icon at bounding box center [731, 185] width 13 height 13
click at [779, 183] on icon at bounding box center [773, 185] width 13 height 13
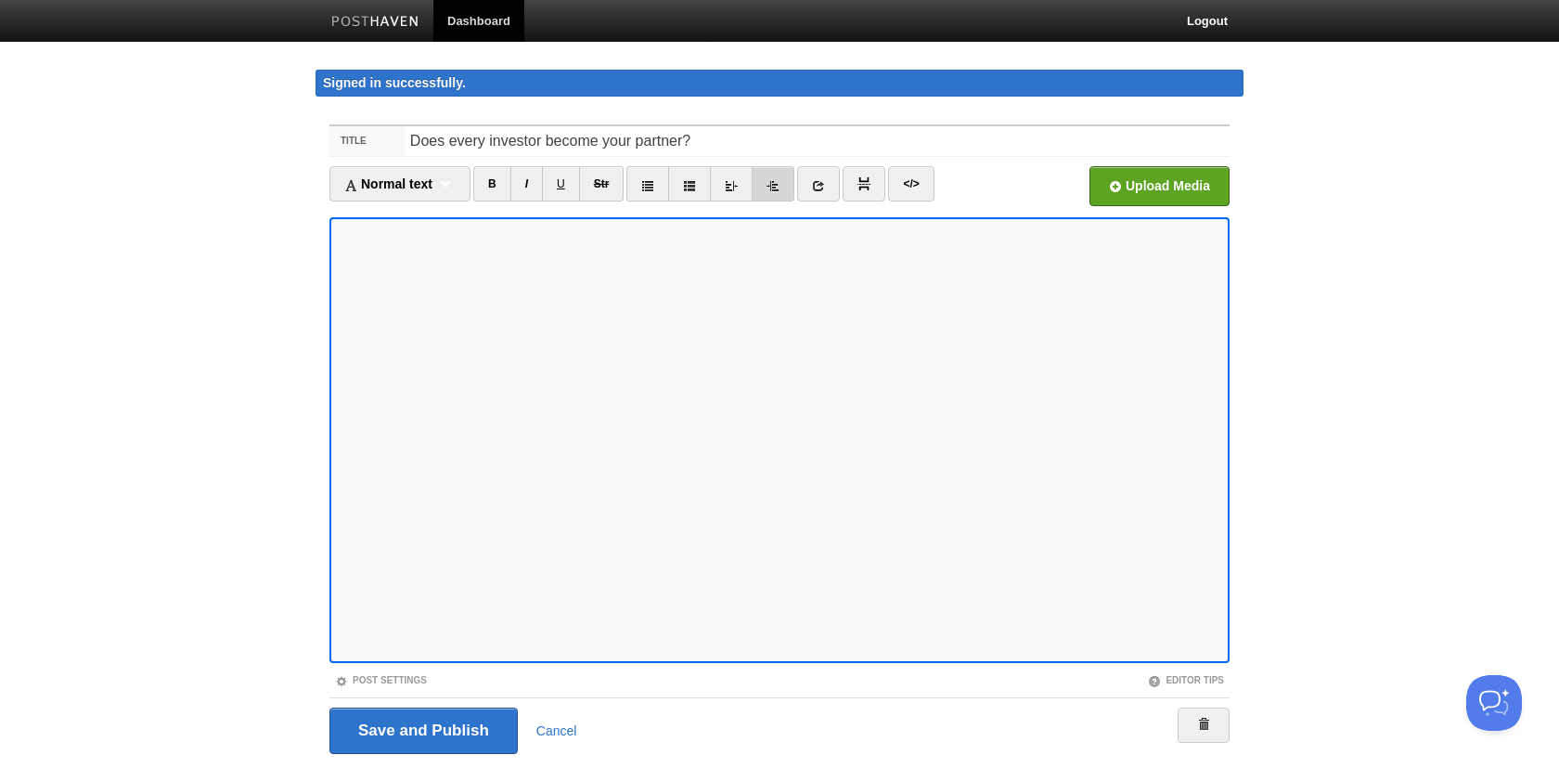
click at [779, 183] on icon at bounding box center [773, 185] width 13 height 13
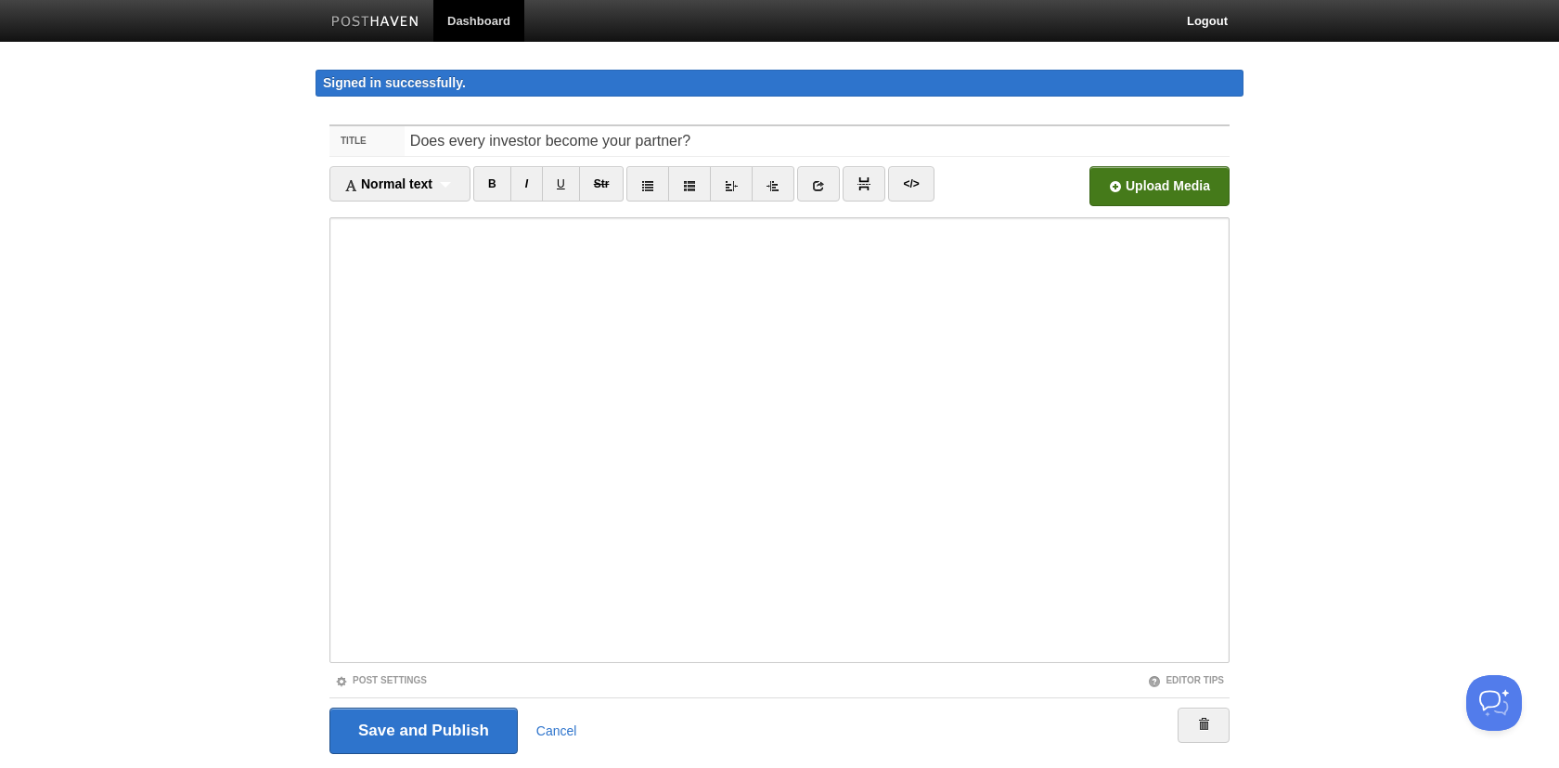
click at [1181, 191] on input "file" at bounding box center [599, 191] width 1405 height 95
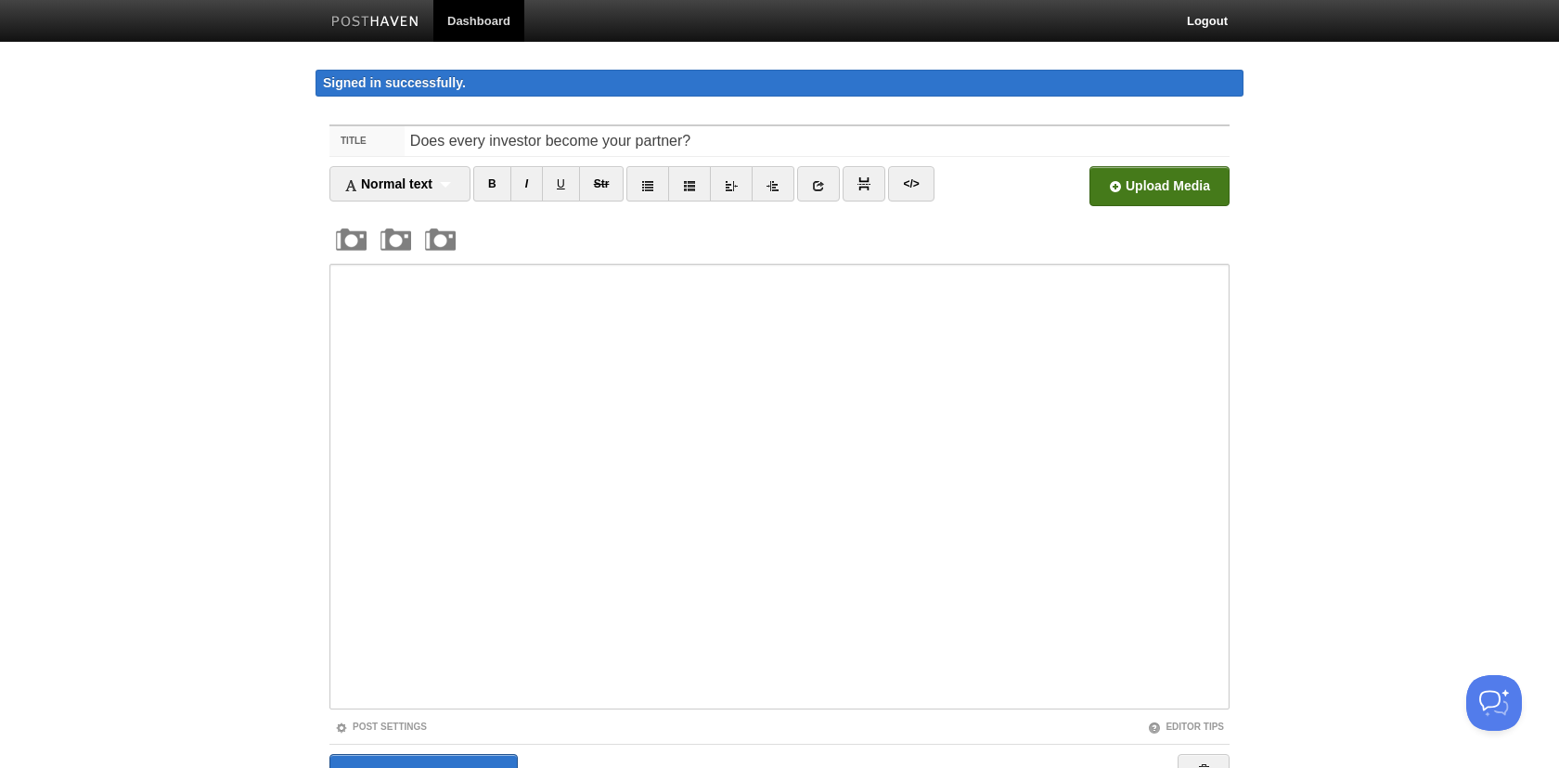
click at [351, 241] on img at bounding box center [351, 239] width 45 height 45
click at [388, 249] on img at bounding box center [396, 239] width 45 height 45
click at [459, 245] on img at bounding box center [441, 239] width 45 height 45
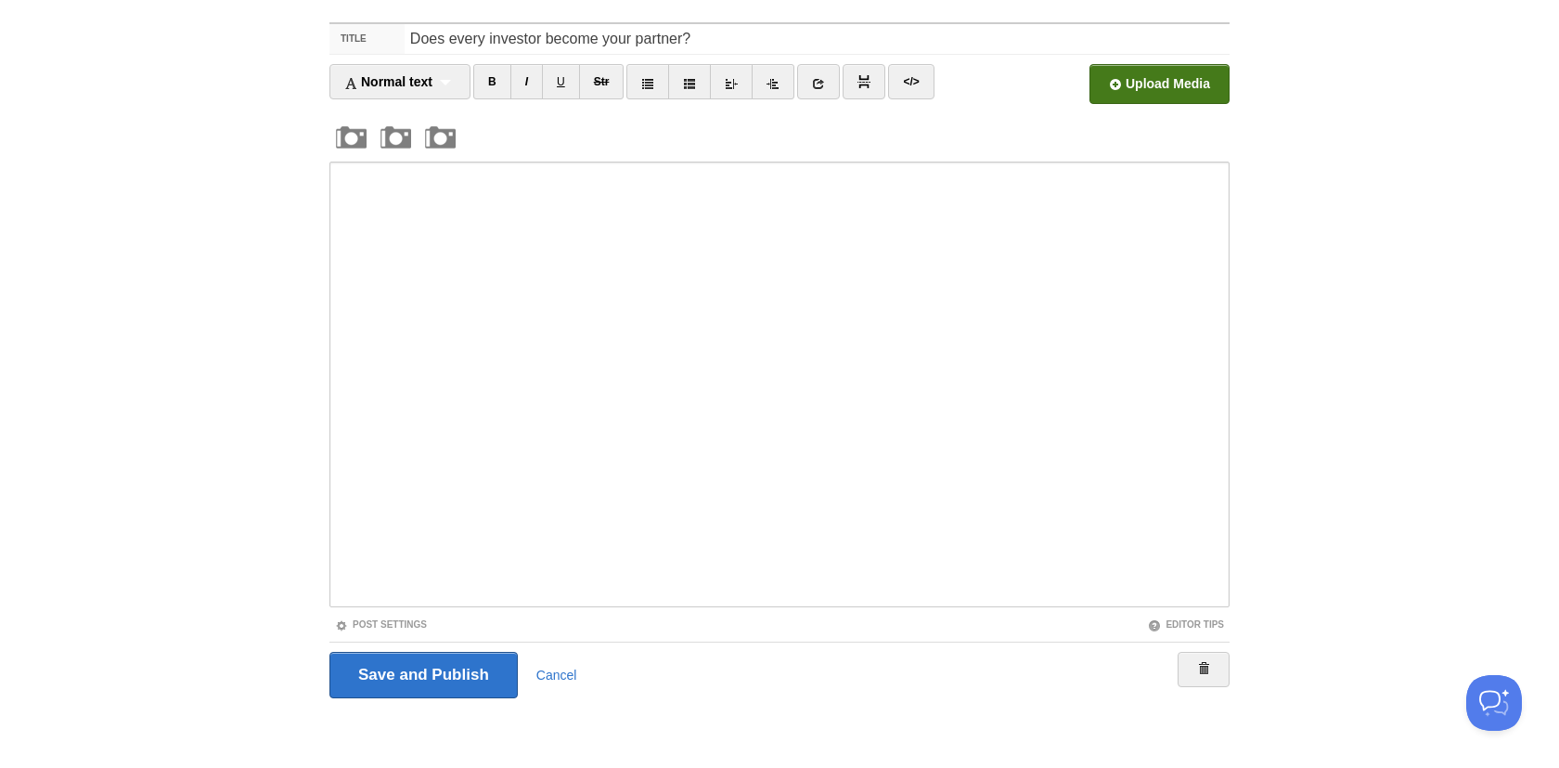
scroll to position [101, 0]
click at [361, 138] on img at bounding box center [351, 138] width 45 height 45
click at [403, 137] on img at bounding box center [396, 138] width 45 height 45
click at [470, 133] on div at bounding box center [779, 362] width 900 height 492
click at [420, 682] on input "Save and Publish" at bounding box center [423, 675] width 188 height 46
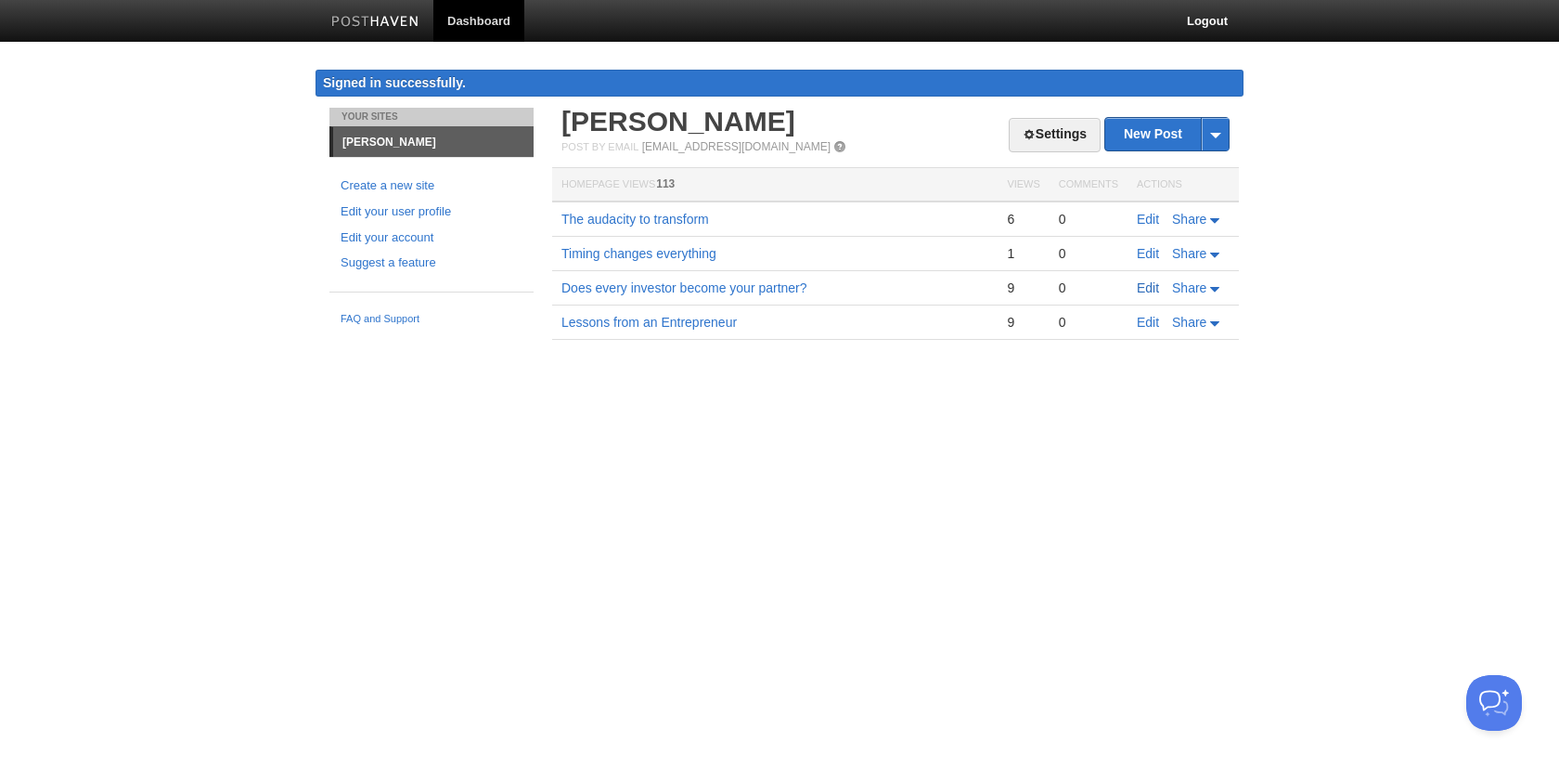
click at [1143, 285] on link "Edit" at bounding box center [1148, 287] width 22 height 15
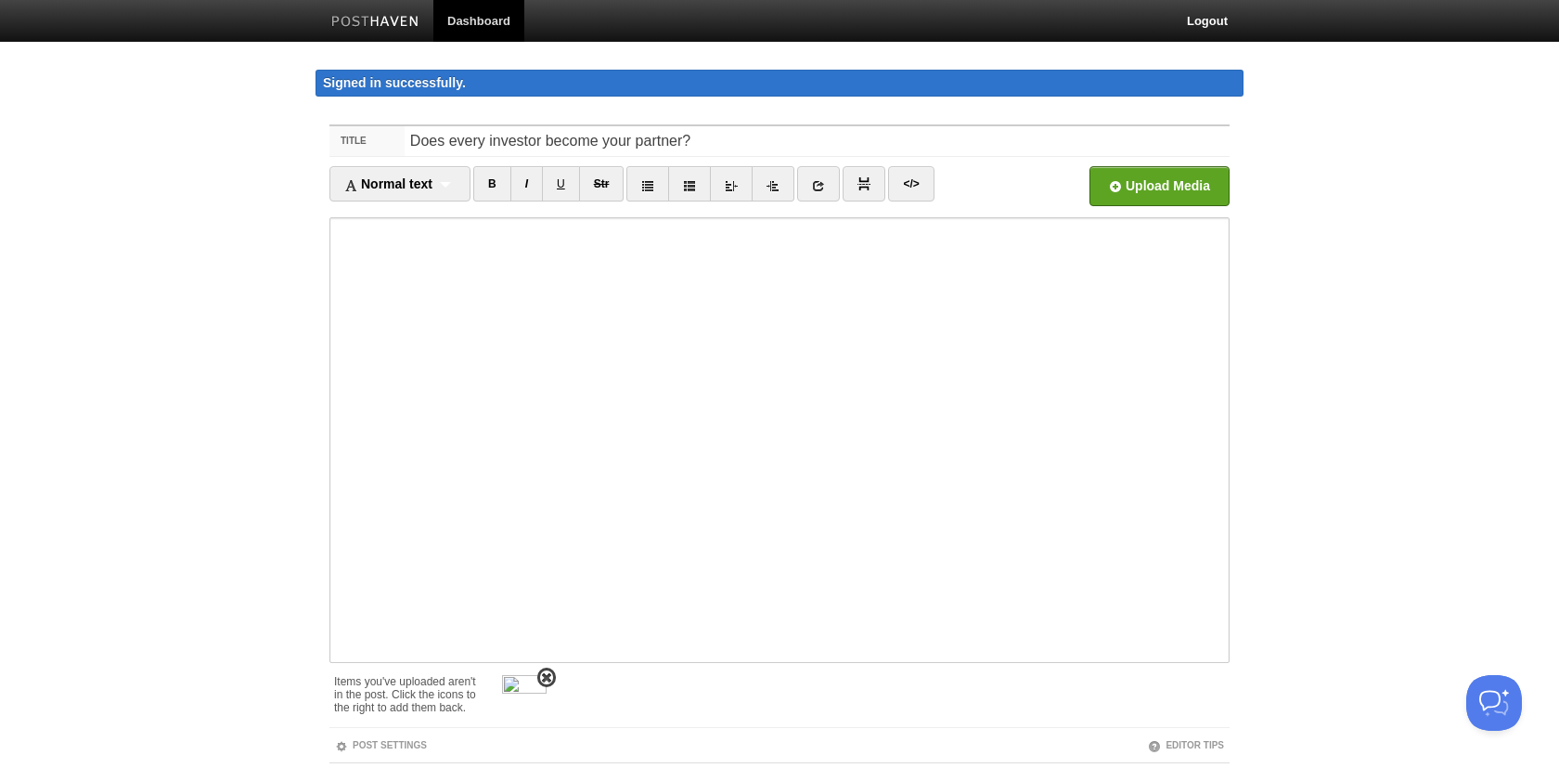
click at [547, 678] on span at bounding box center [546, 677] width 13 height 13
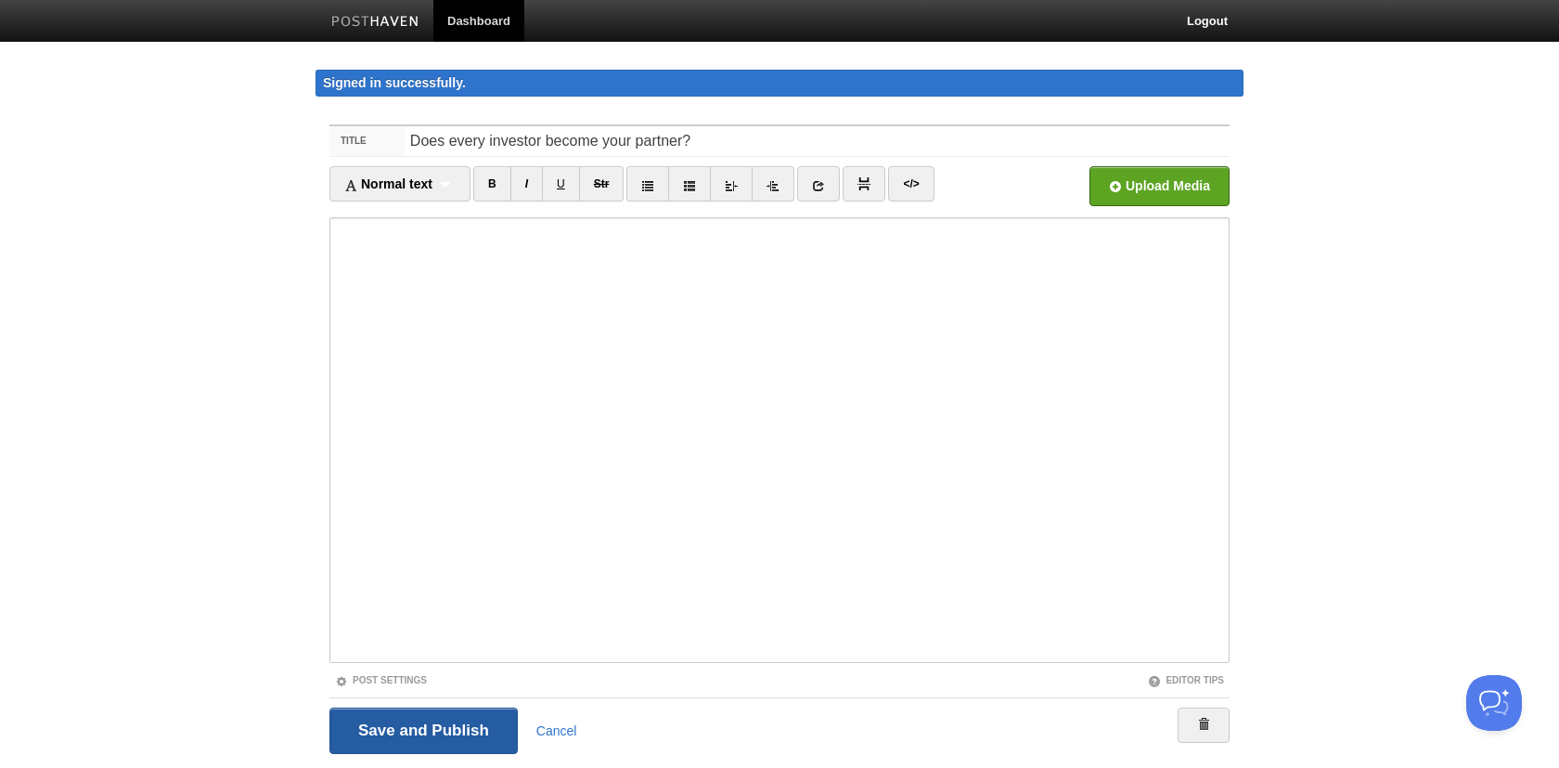
click at [424, 735] on input "Save and Publish" at bounding box center [423, 730] width 188 height 46
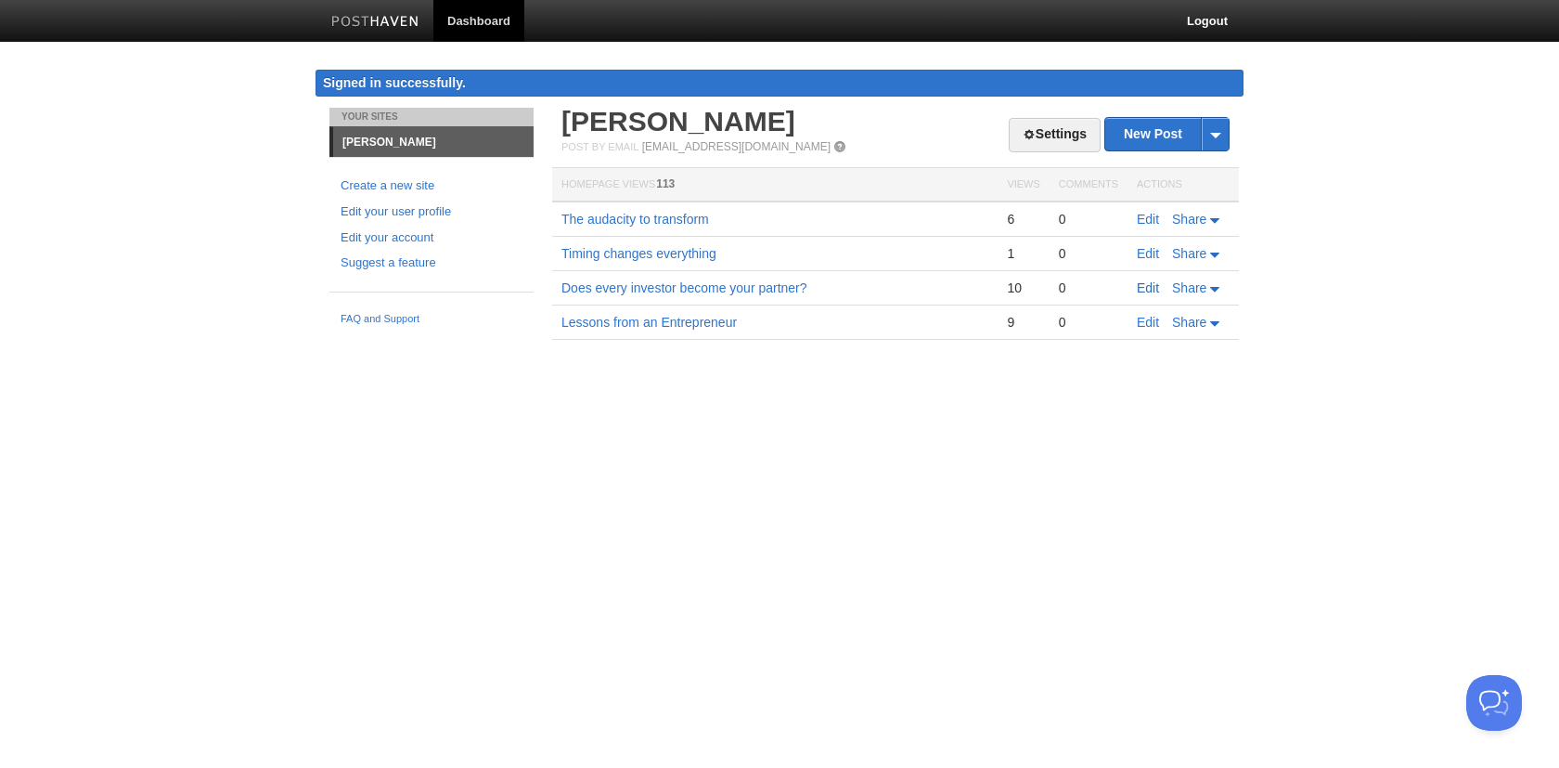
click at [1147, 290] on link "Edit" at bounding box center [1148, 287] width 22 height 15
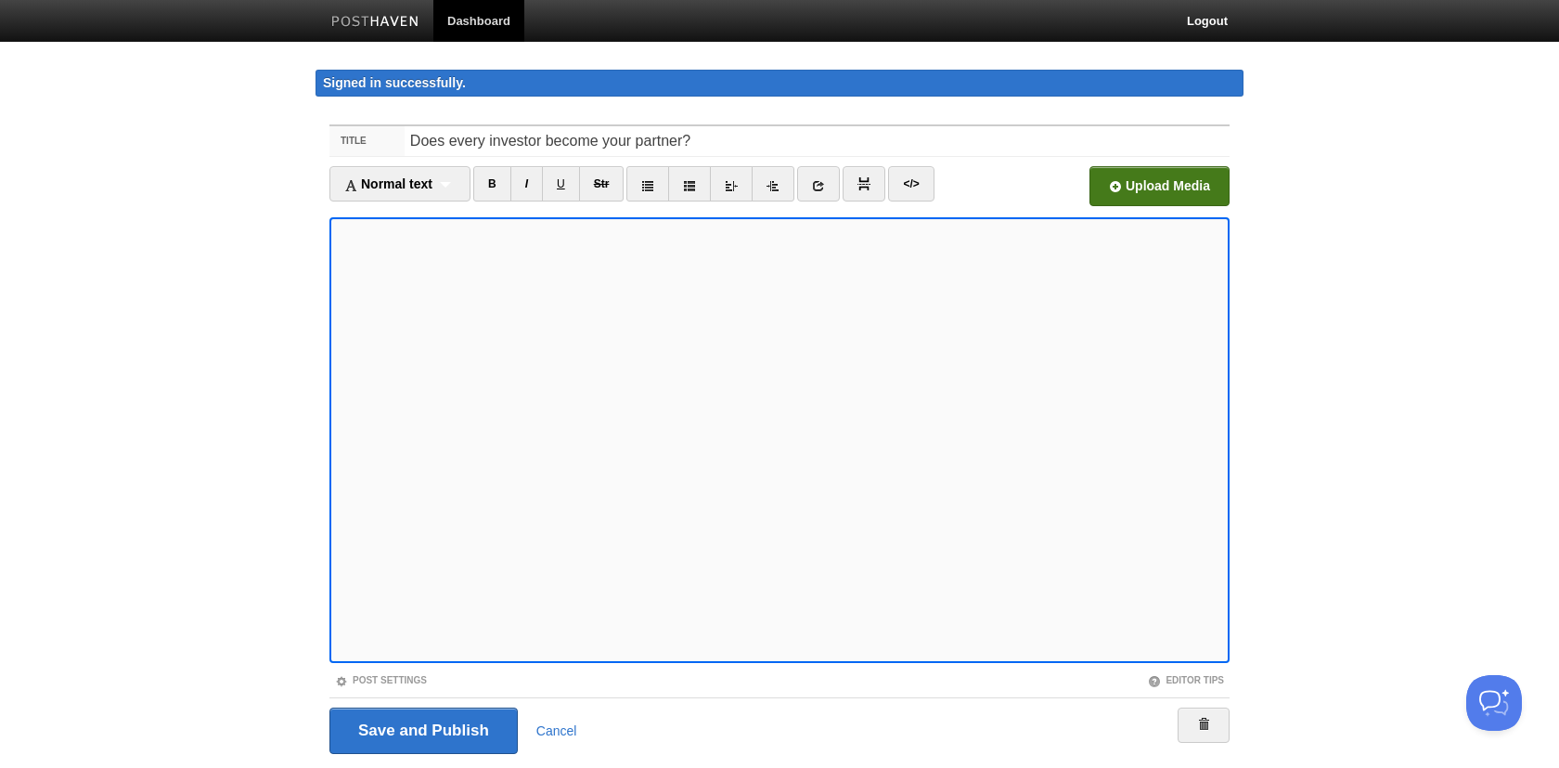
click at [1139, 182] on input "file" at bounding box center [599, 191] width 1405 height 95
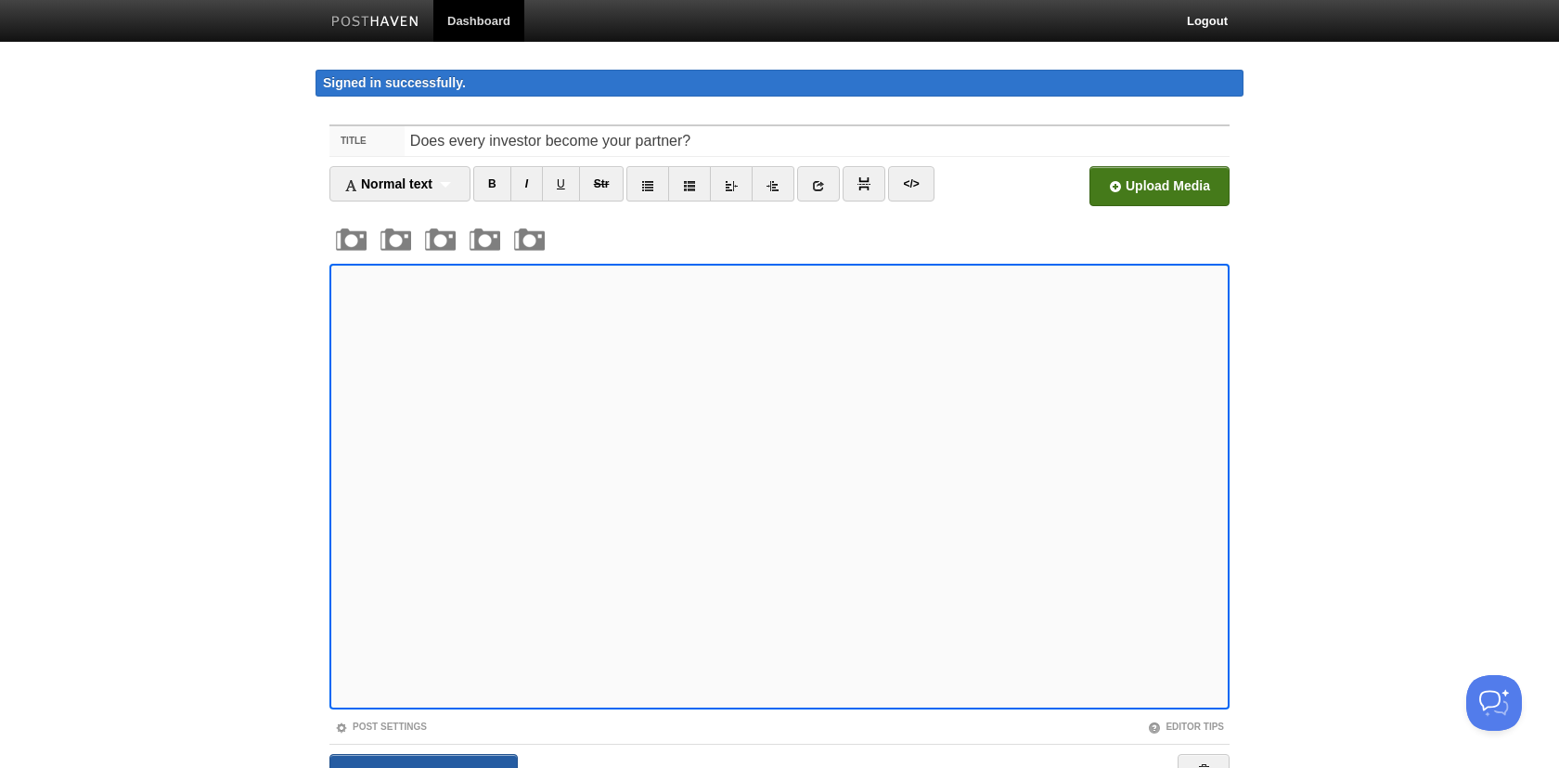
click at [449, 755] on input "Save and Publish" at bounding box center [423, 777] width 188 height 46
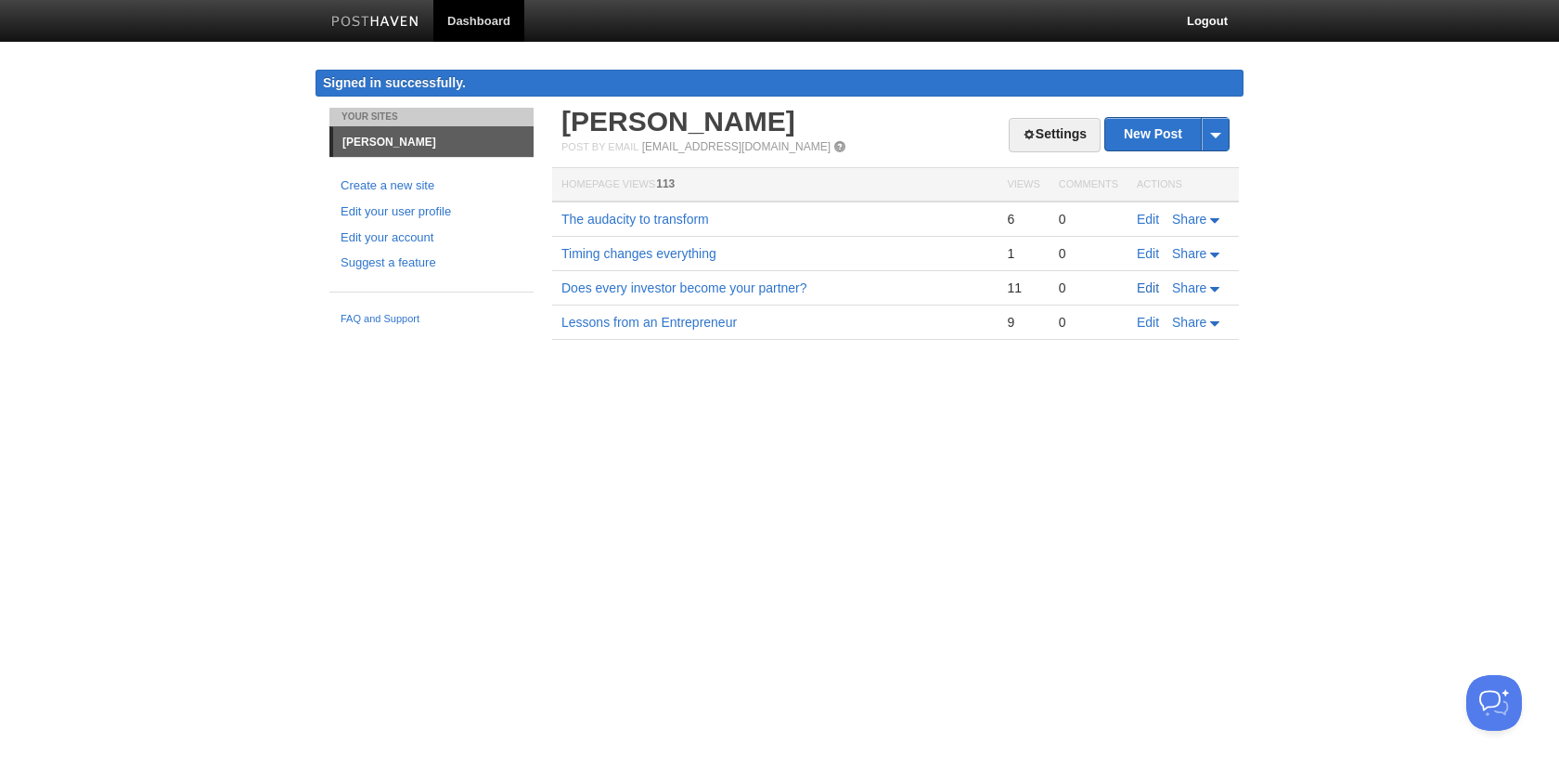
click at [1151, 286] on link "Edit" at bounding box center [1148, 287] width 22 height 15
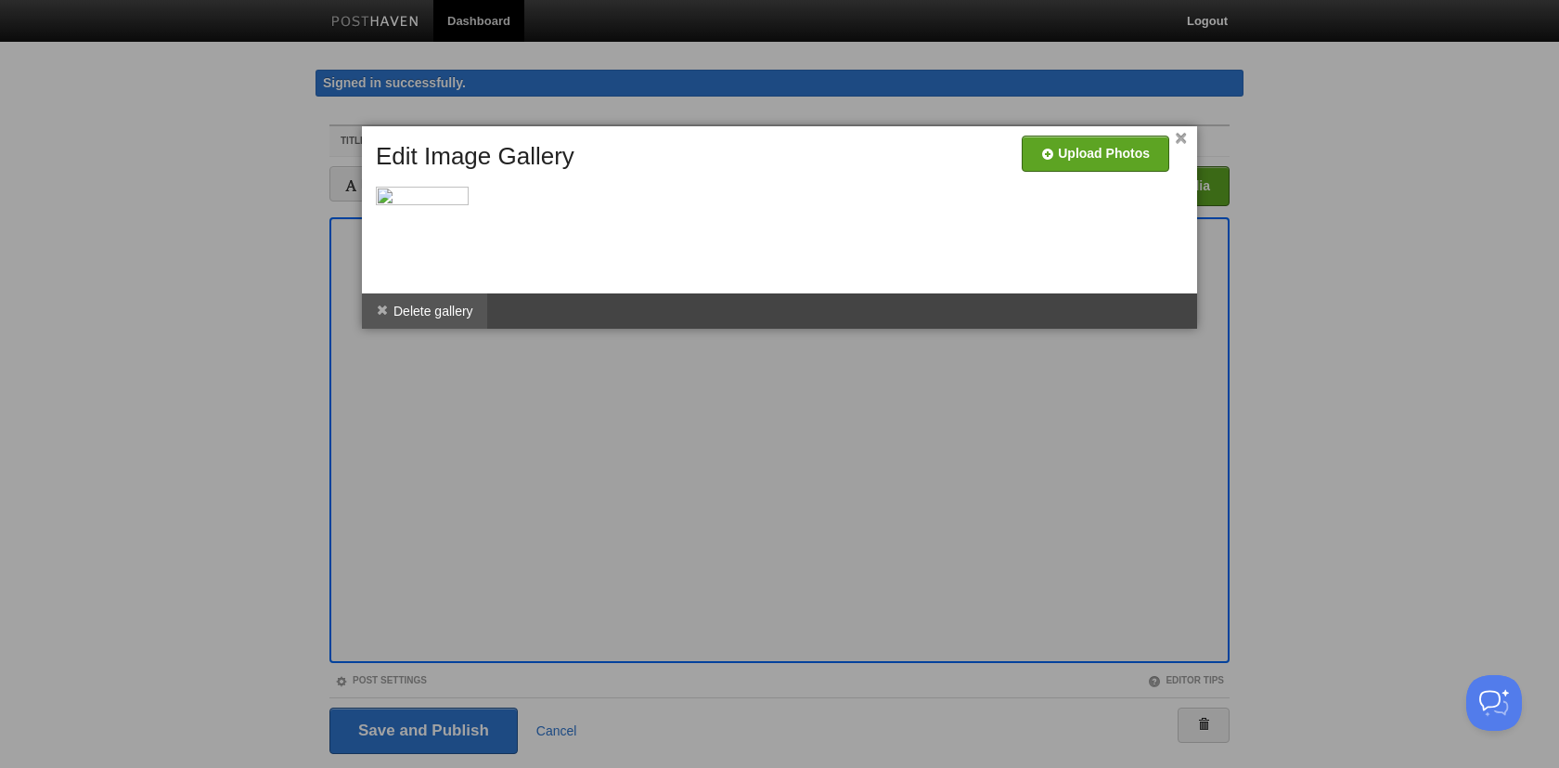
click at [408, 314] on li "Delete gallery" at bounding box center [424, 310] width 125 height 35
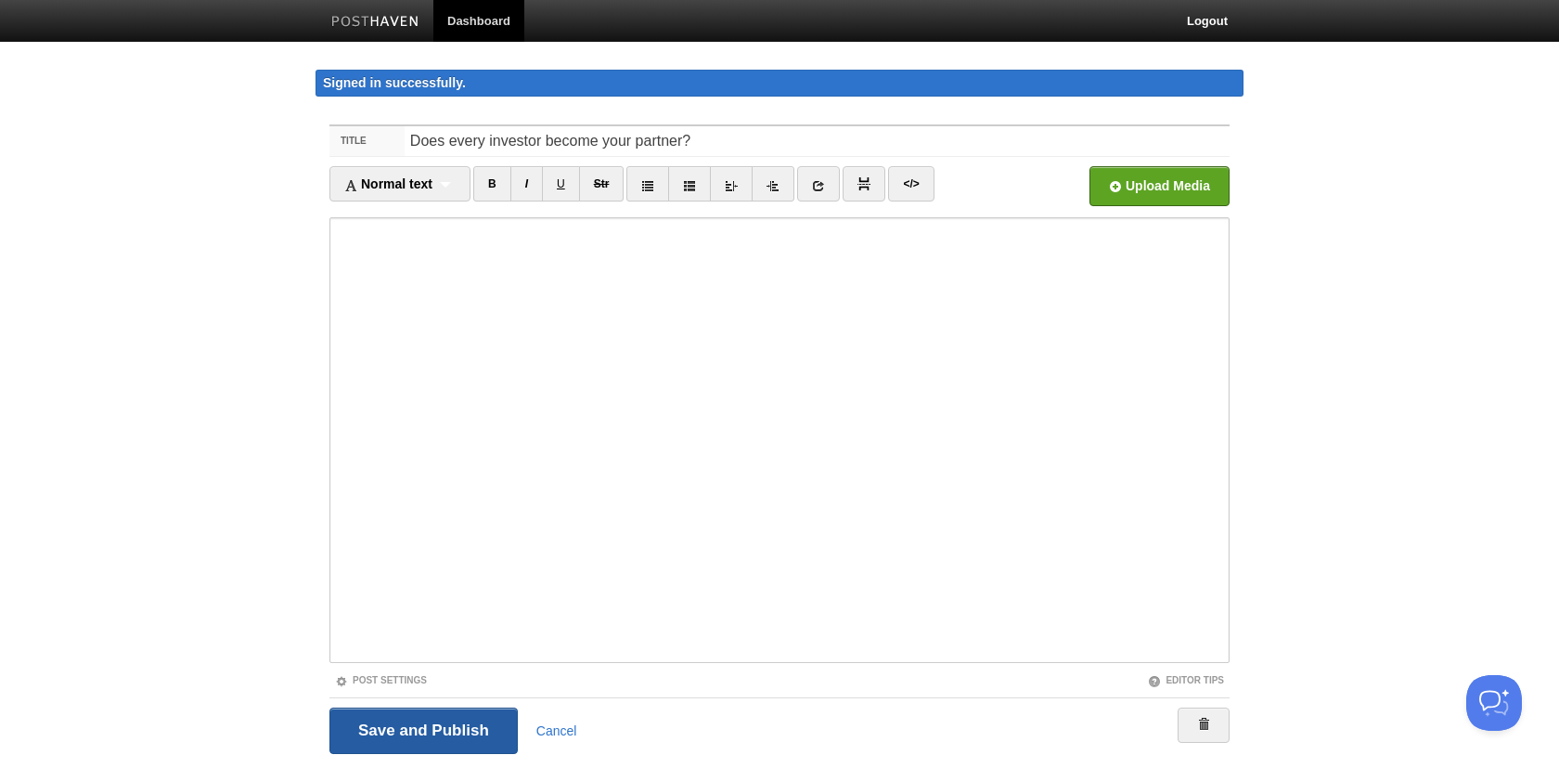
click at [377, 731] on input "Save and Publish" at bounding box center [423, 730] width 188 height 46
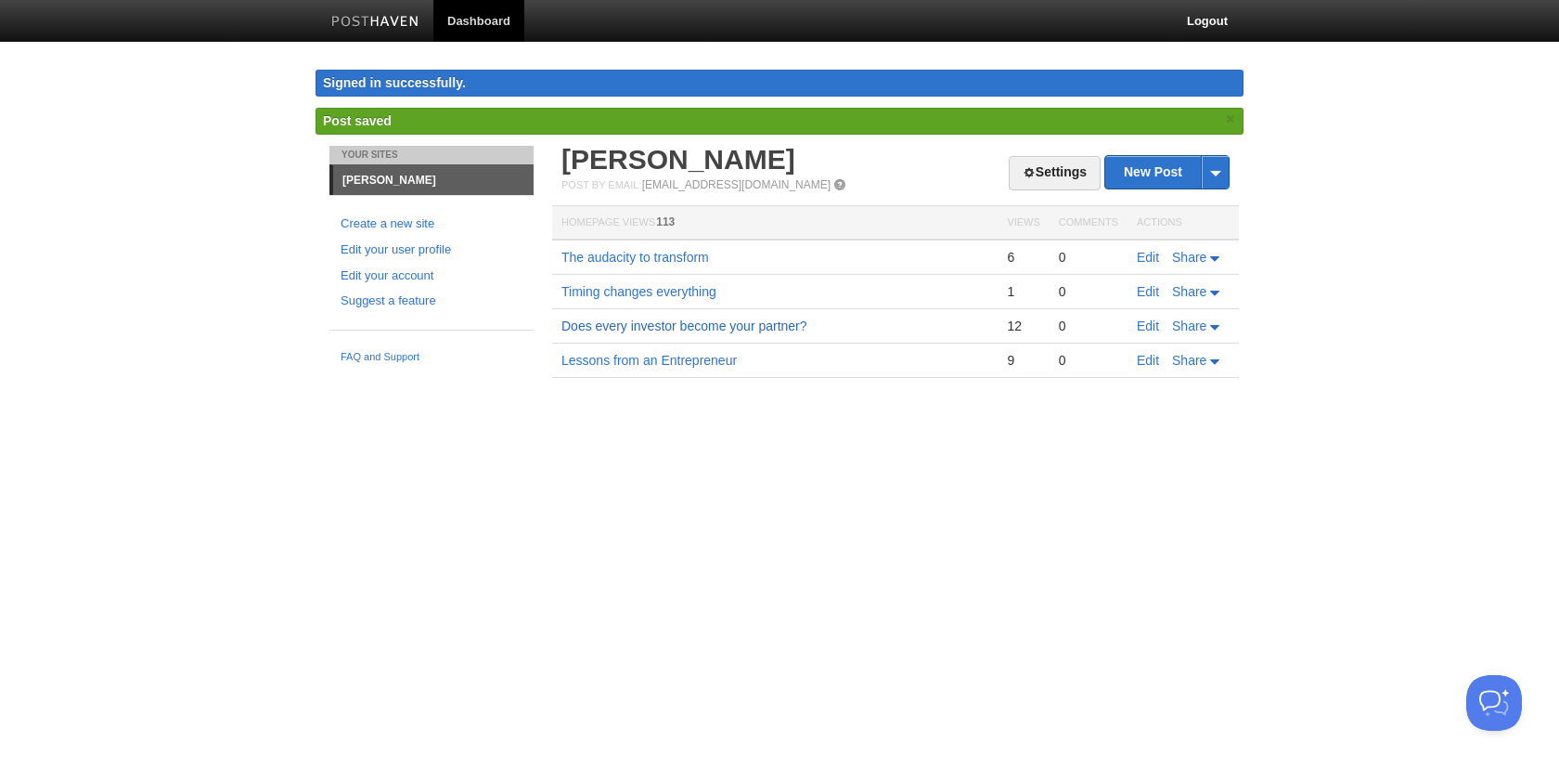
click at [691, 329] on link "Does every investor become your partner?" at bounding box center [685, 325] width 246 height 15
